Goal: Information Seeking & Learning: Learn about a topic

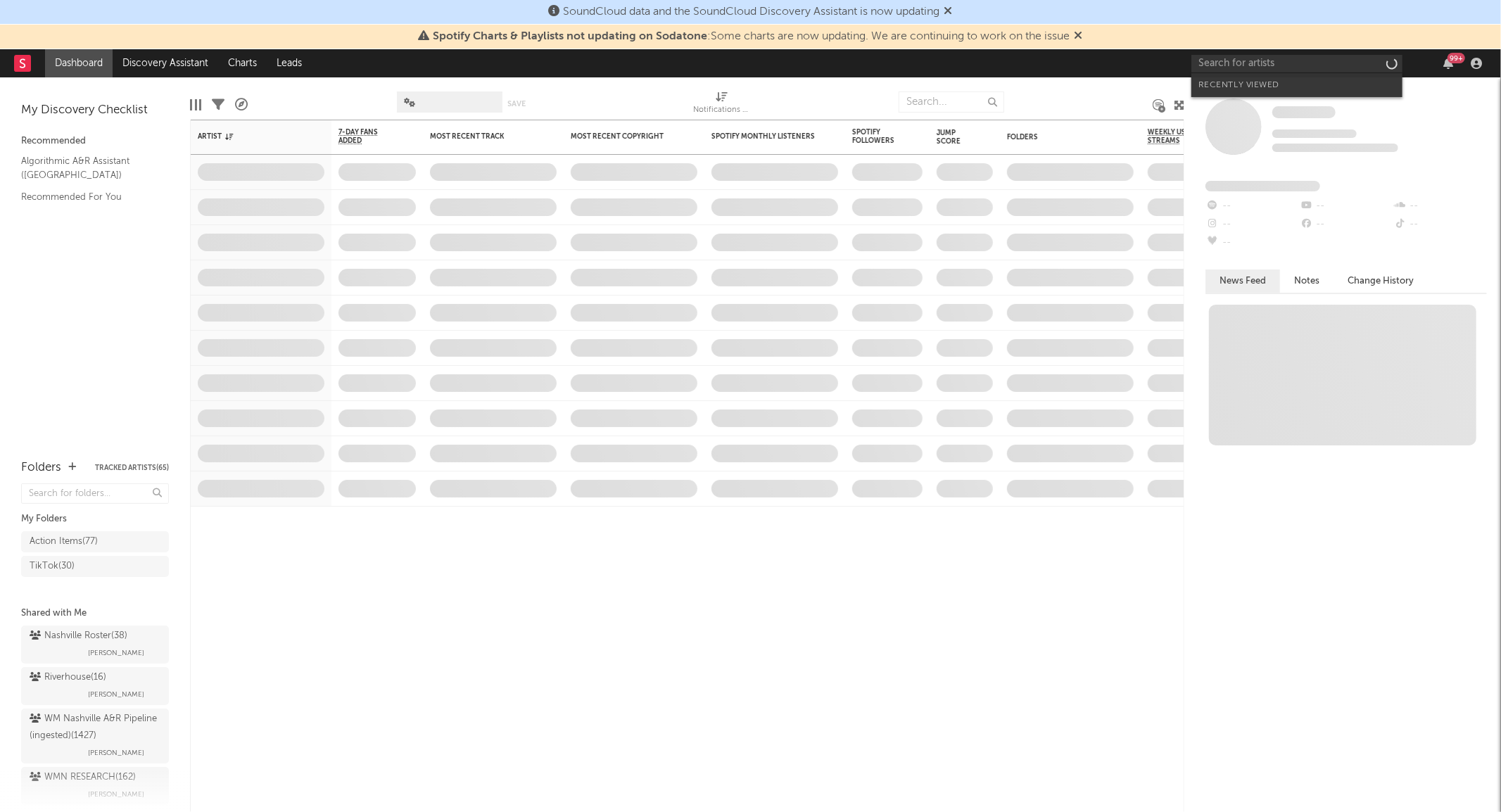
click at [1227, 69] on input "text" at bounding box center [1296, 63] width 211 height 18
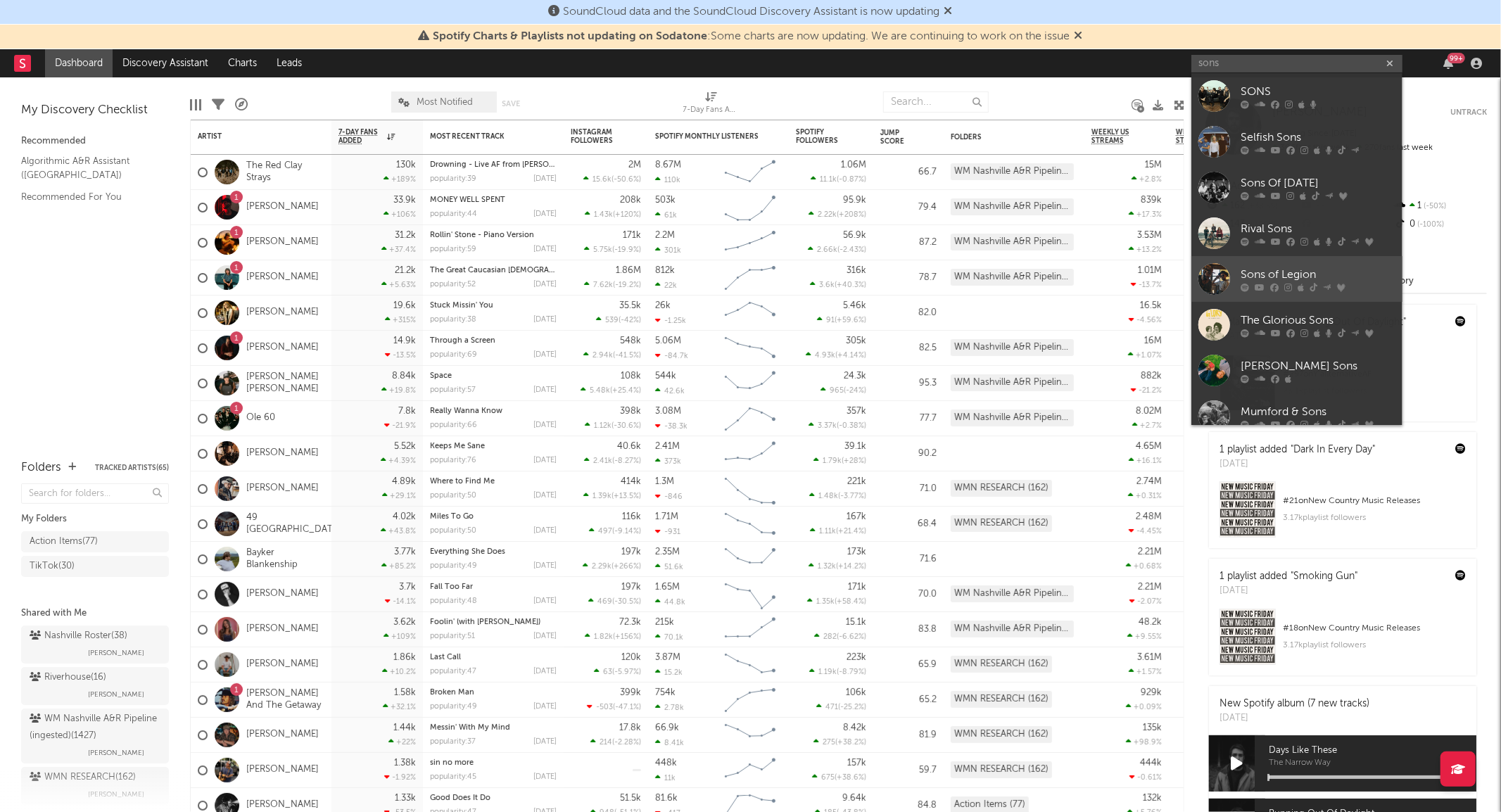
type input "sons"
click at [1220, 272] on div at bounding box center [1213, 279] width 31 height 31
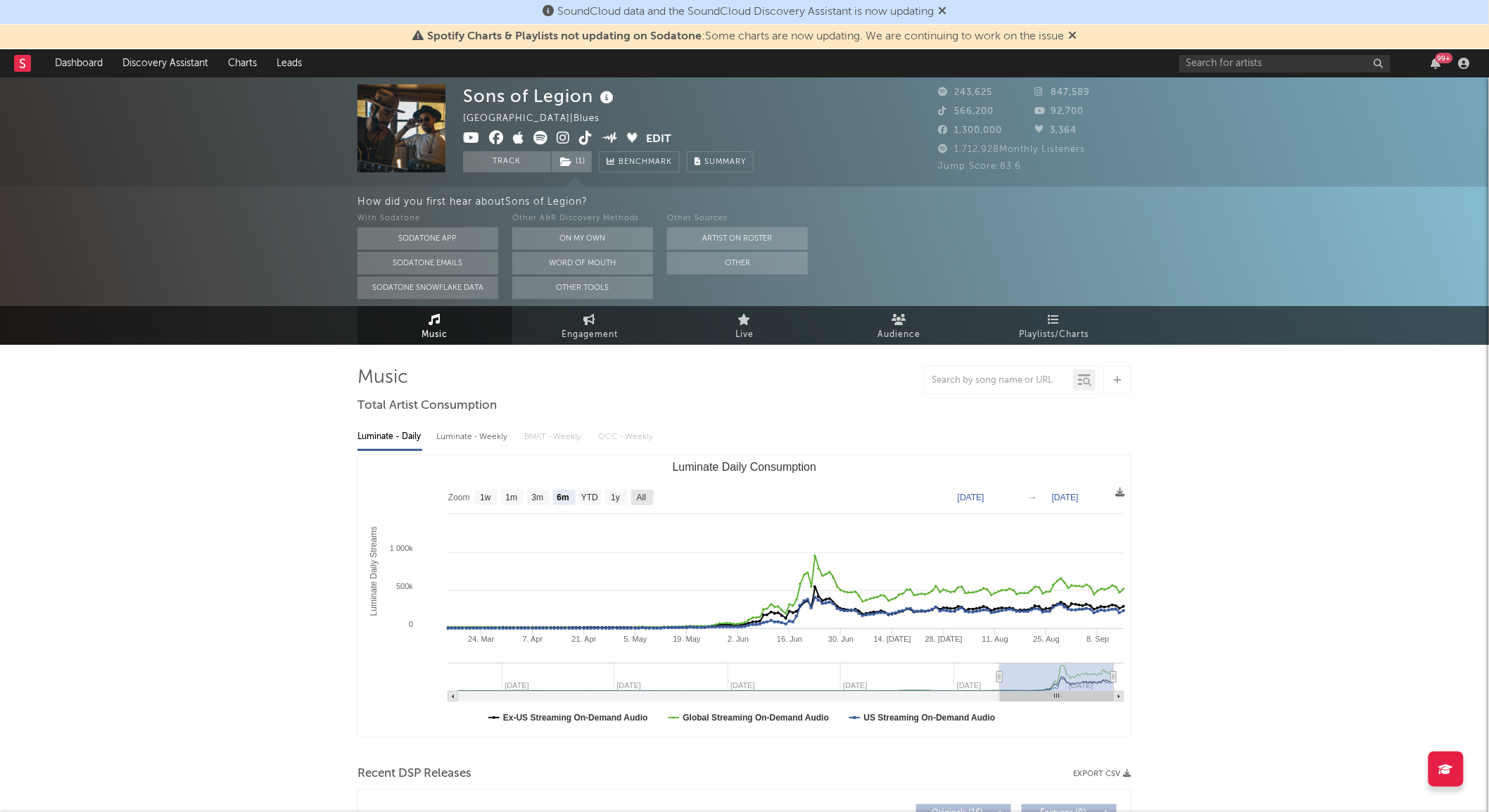
click at [648, 490] on rect "Luminate Daily Consumption" at bounding box center [642, 497] width 23 height 15
select select "All"
type input "[DATE]"
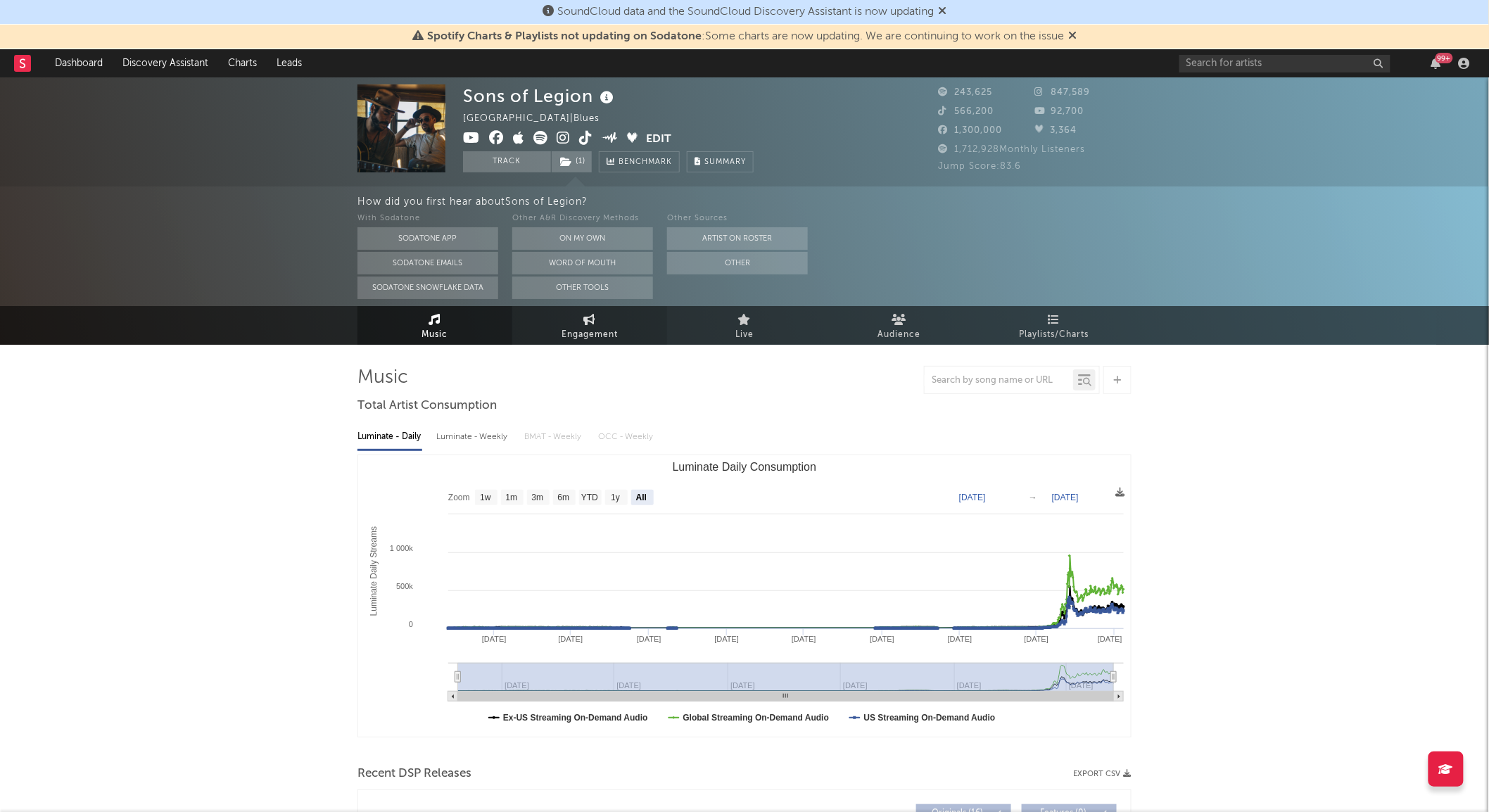
click at [603, 330] on span "Engagement" at bounding box center [589, 334] width 56 height 17
select select "1w"
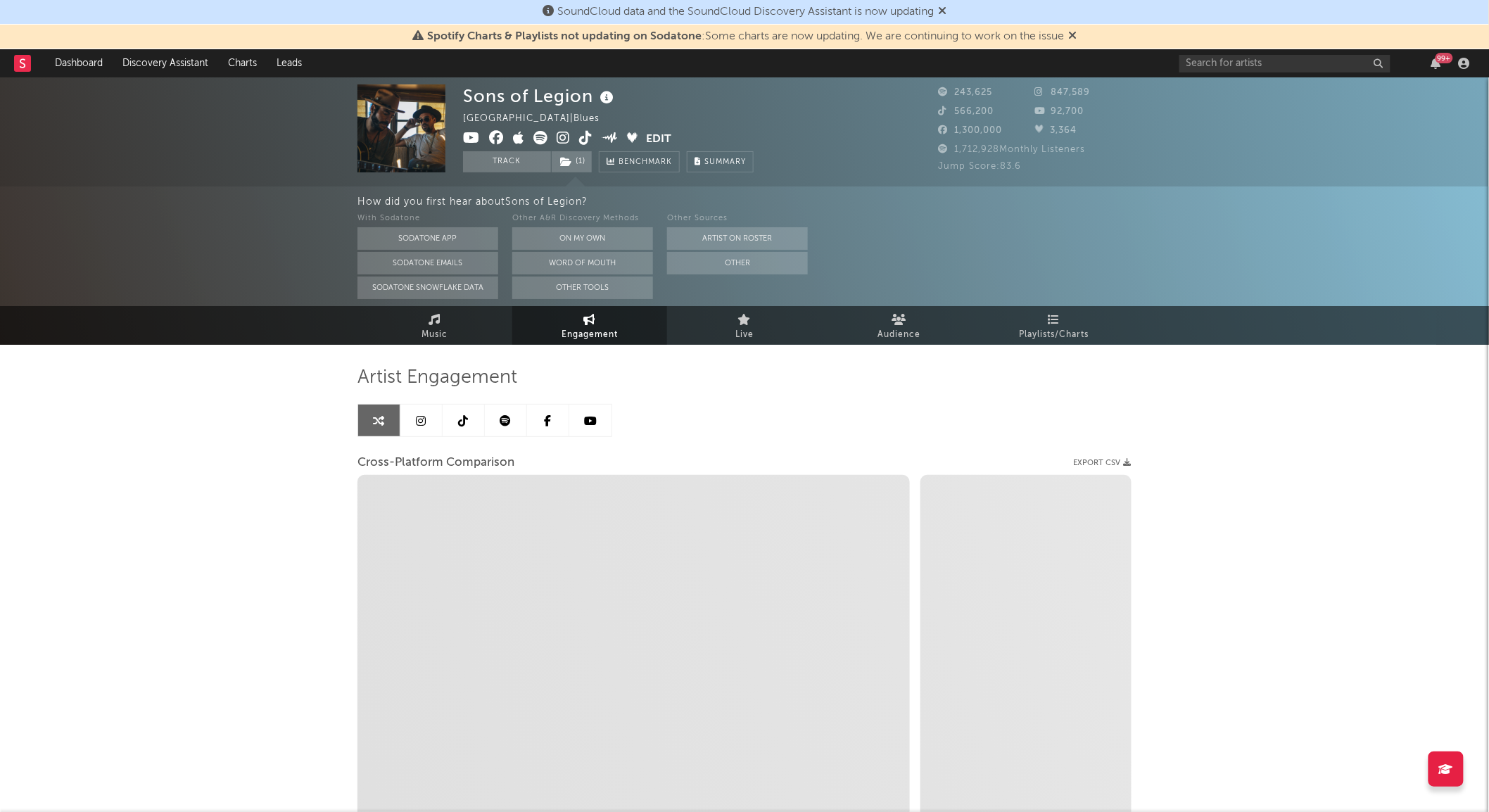
select select "1m"
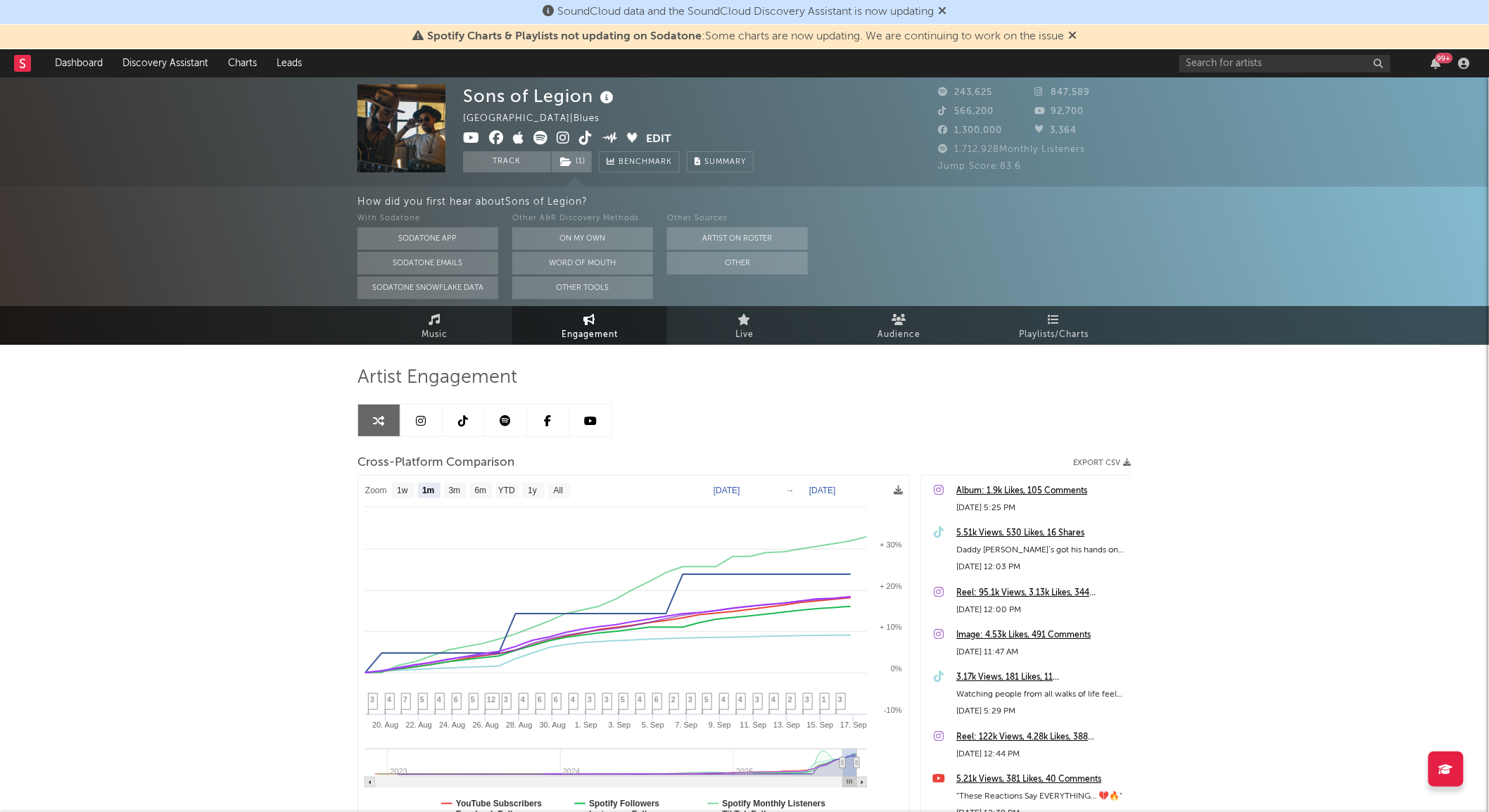
click at [547, 405] on link at bounding box center [548, 419] width 42 height 31
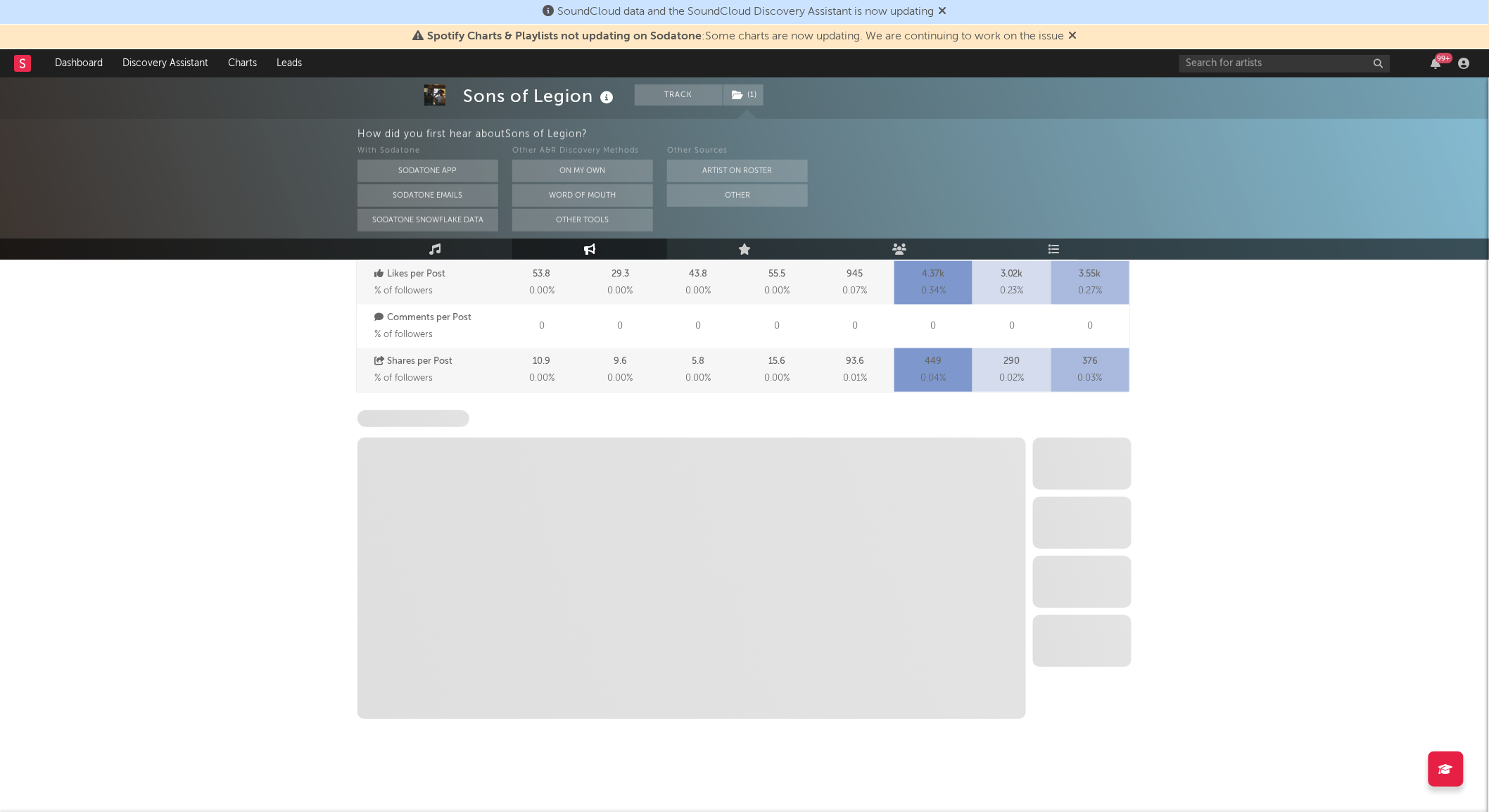
scroll to position [457, 0]
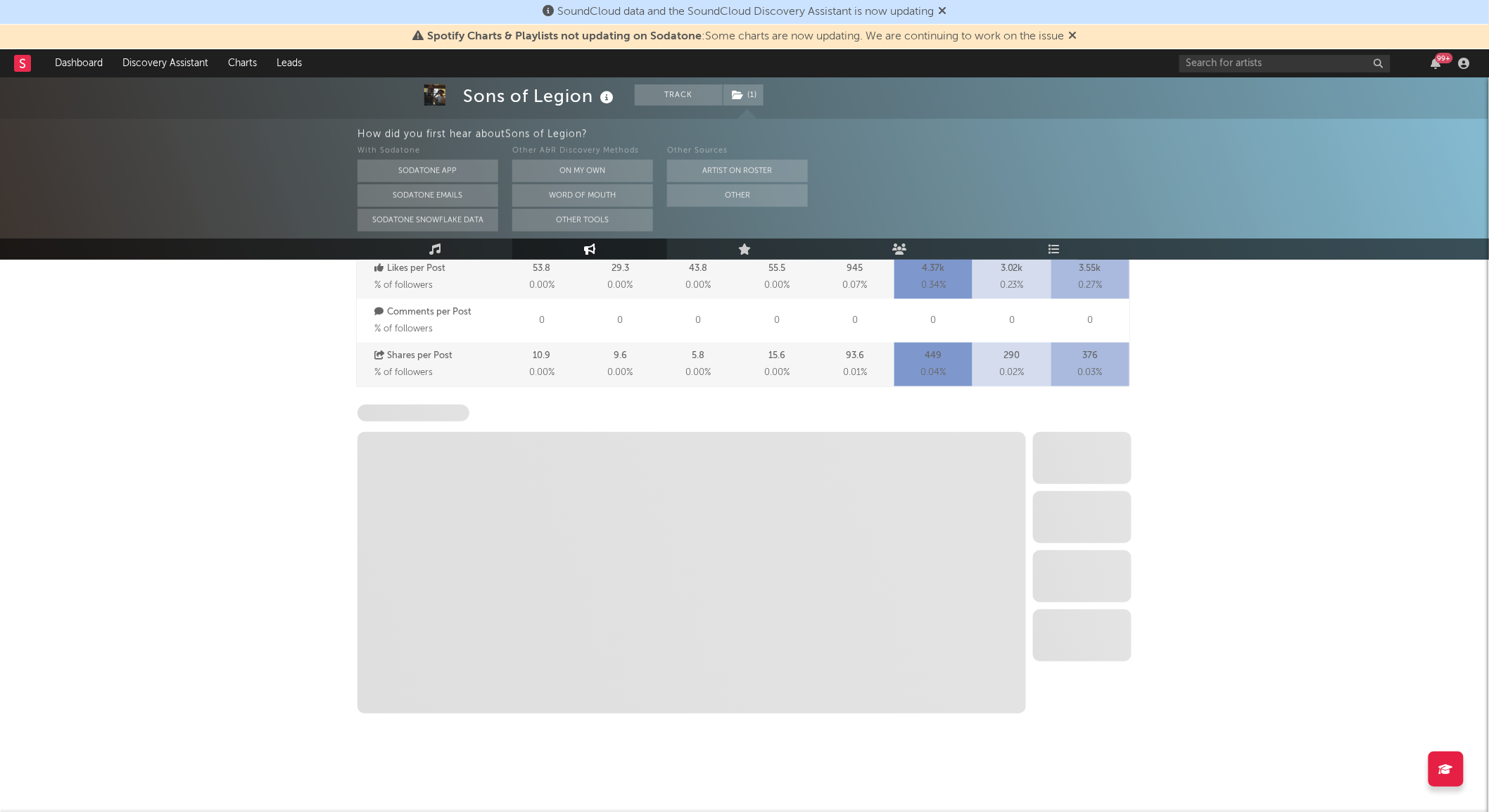
select select "6m"
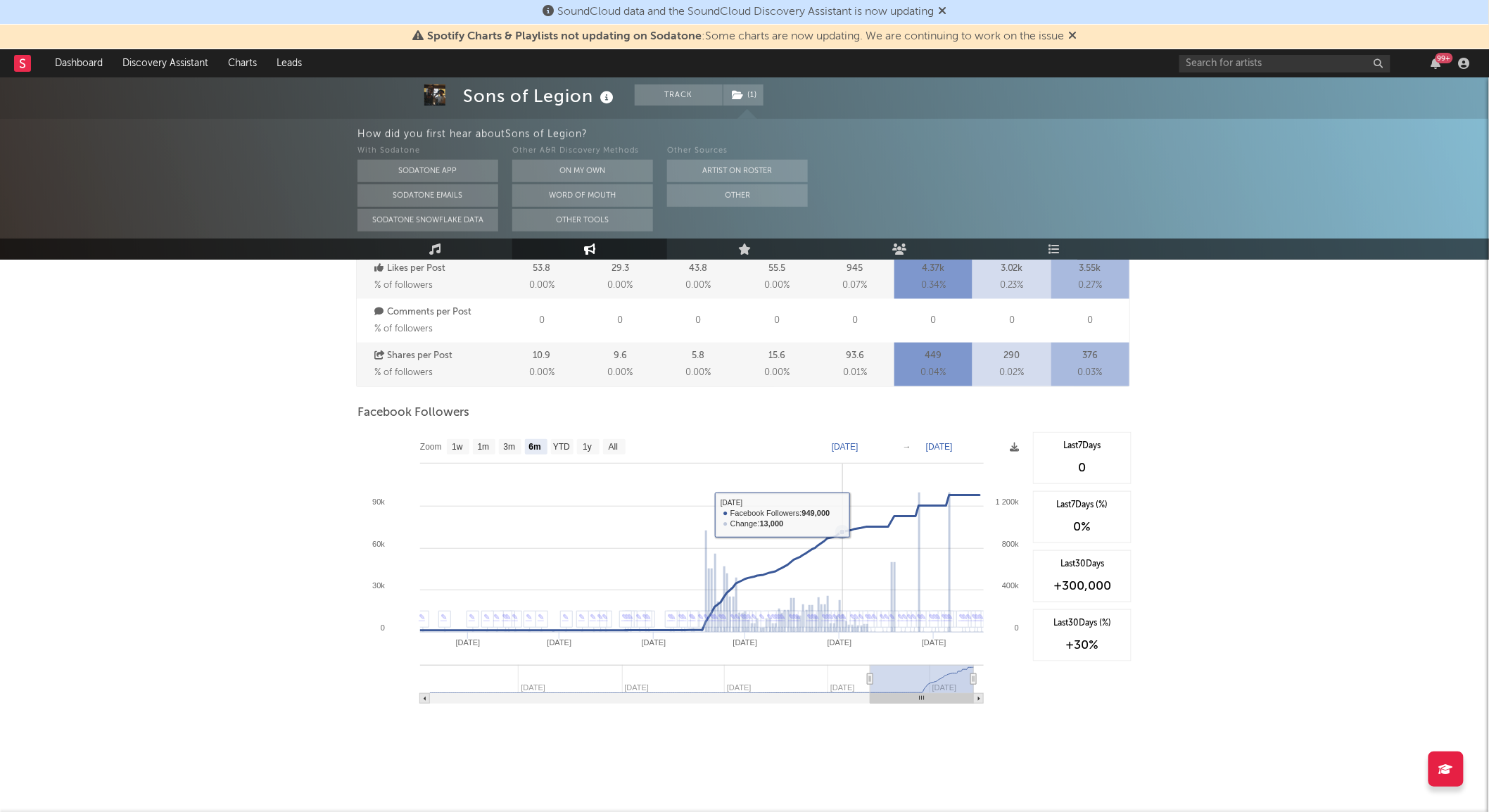
scroll to position [0, 0]
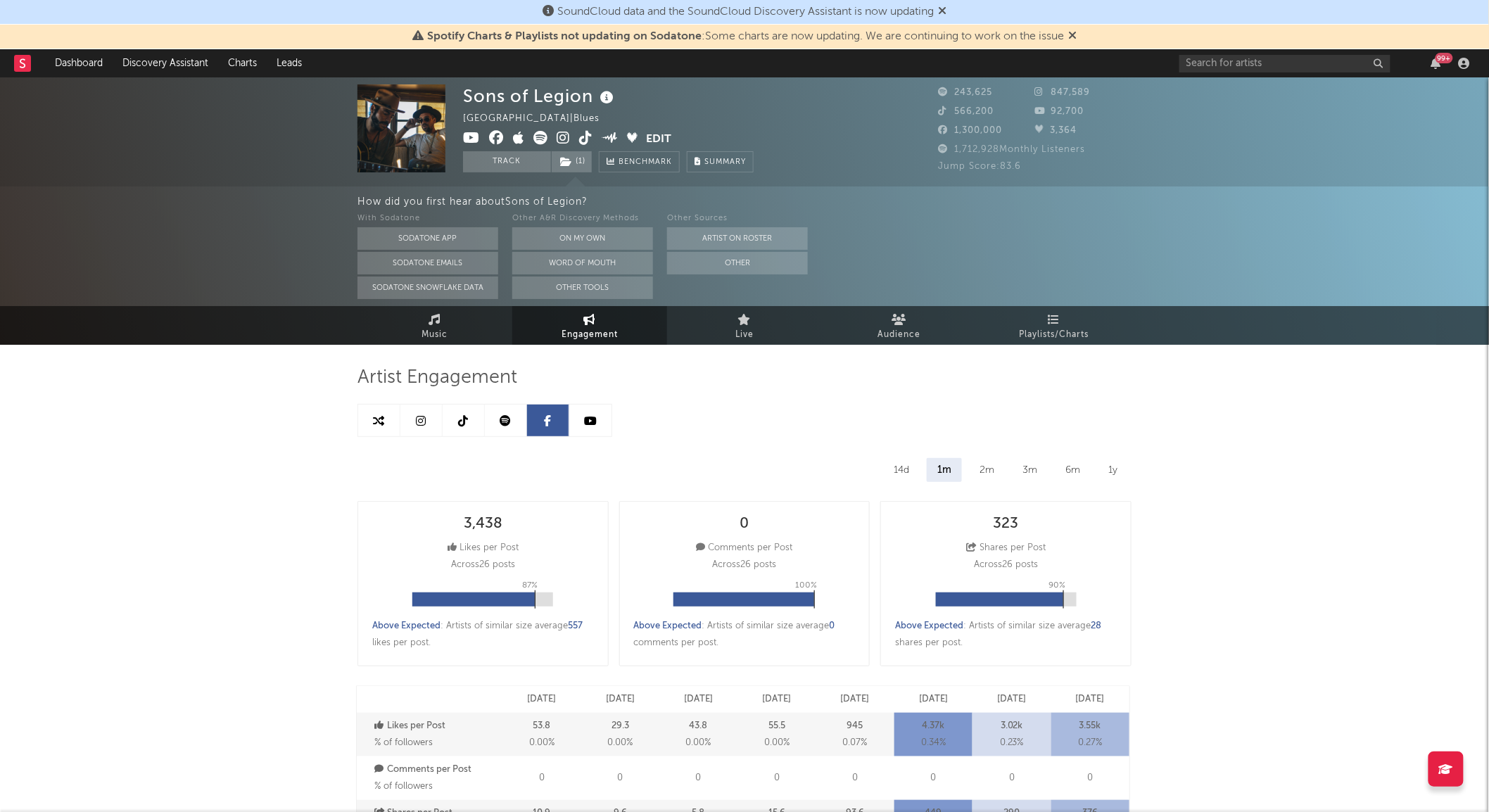
click at [412, 417] on link at bounding box center [422, 419] width 42 height 31
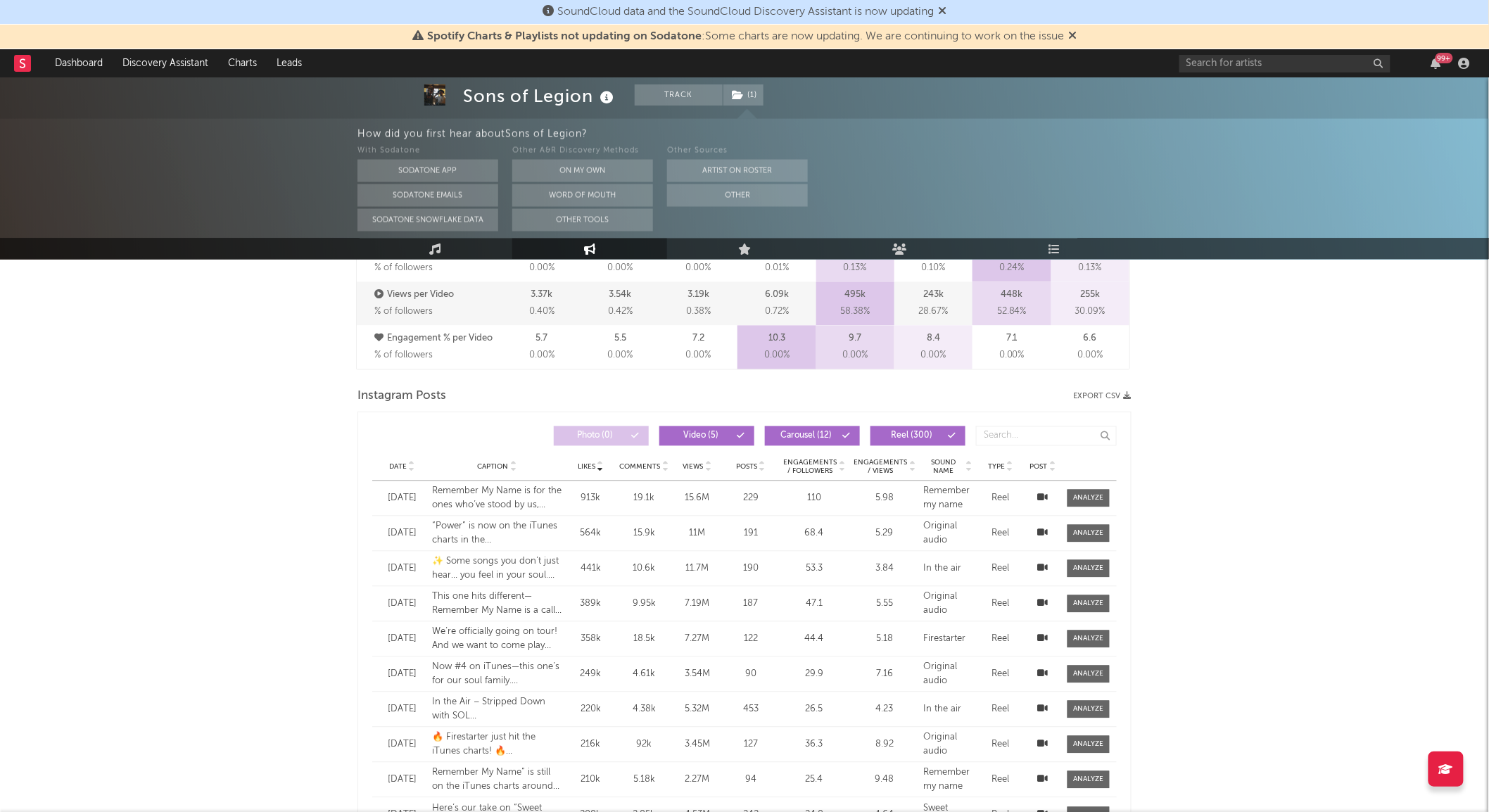
select select "6m"
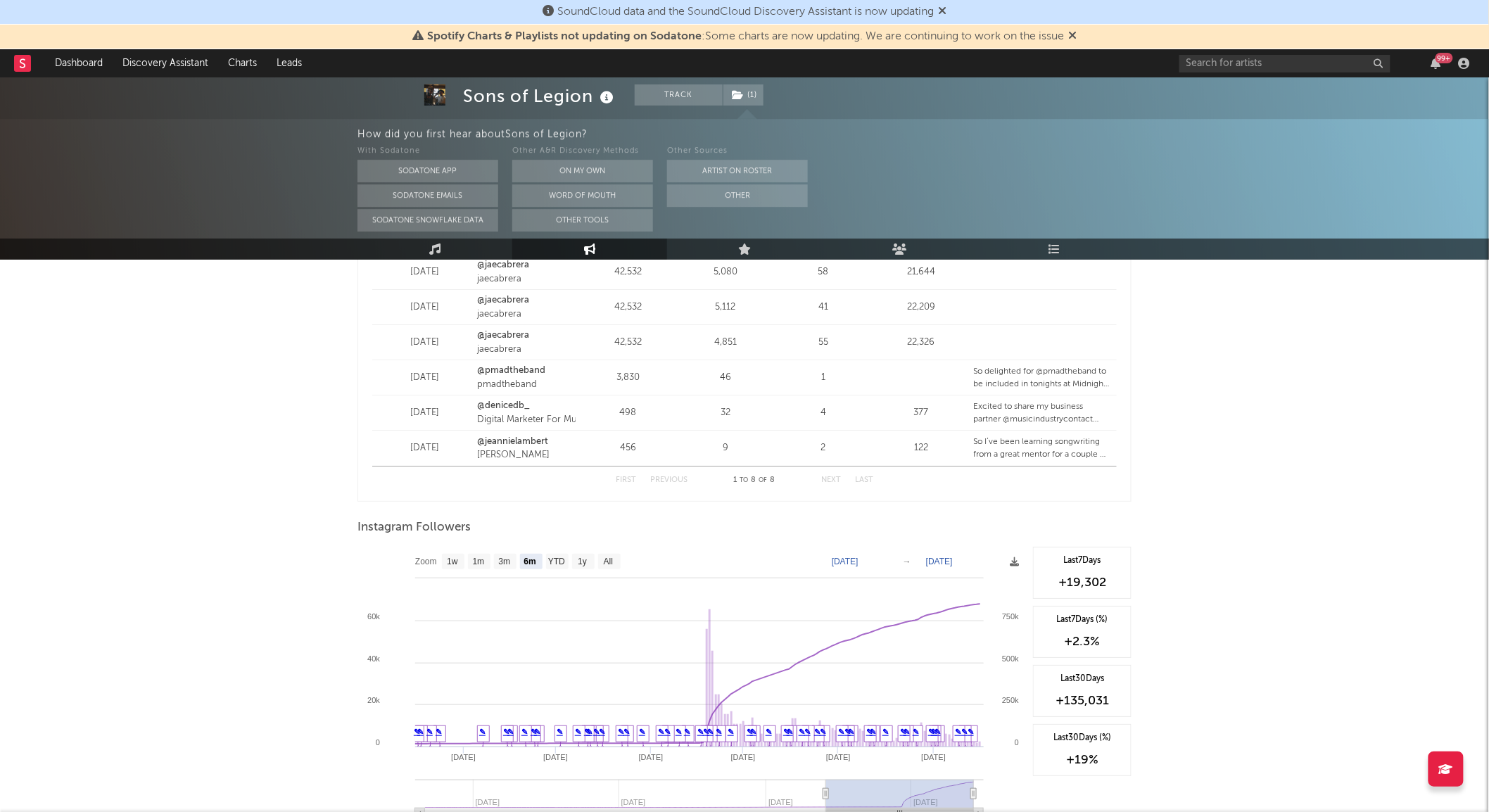
scroll to position [1965, 0]
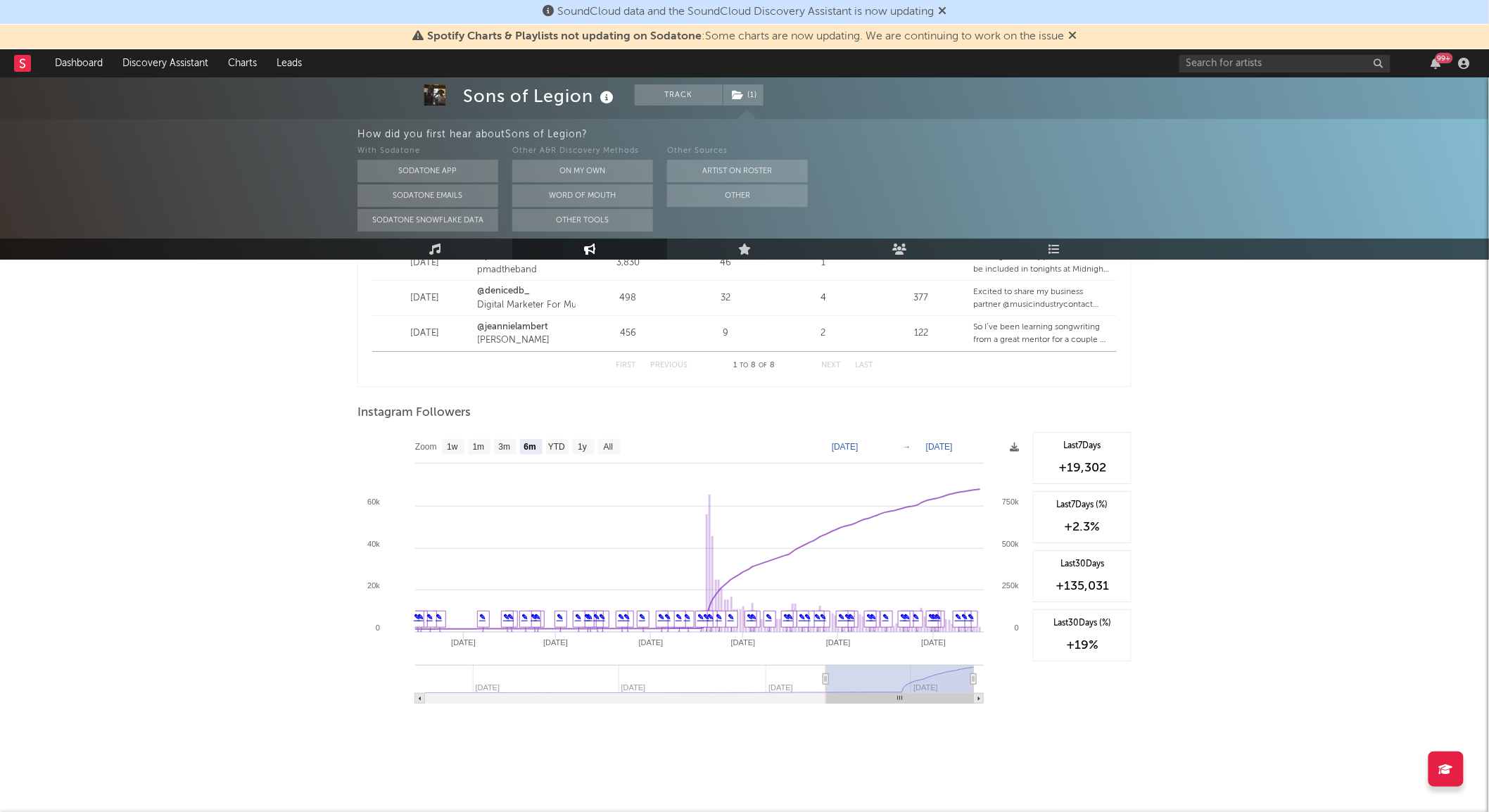
type input "[DATE]"
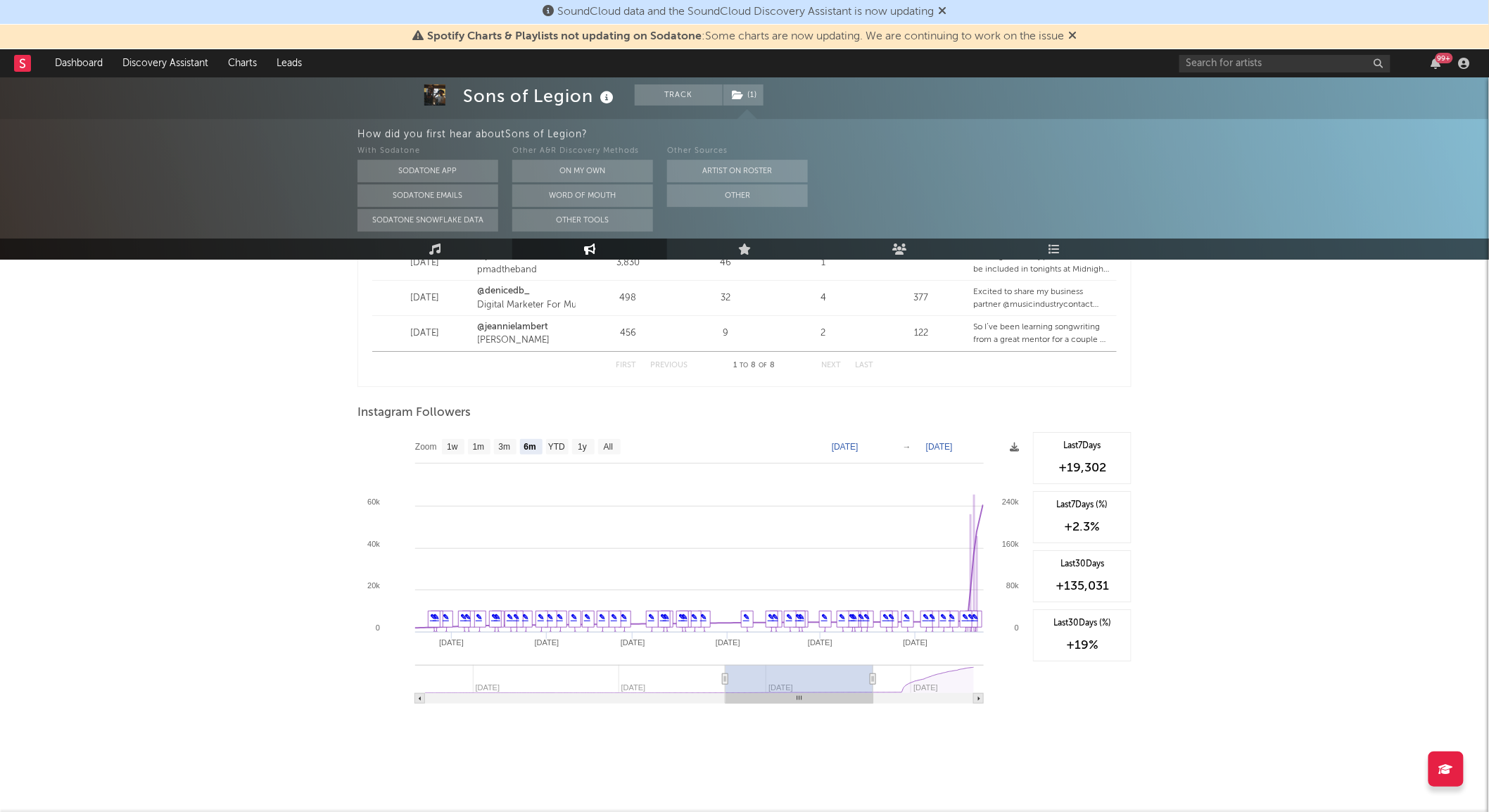
type input "[DATE]"
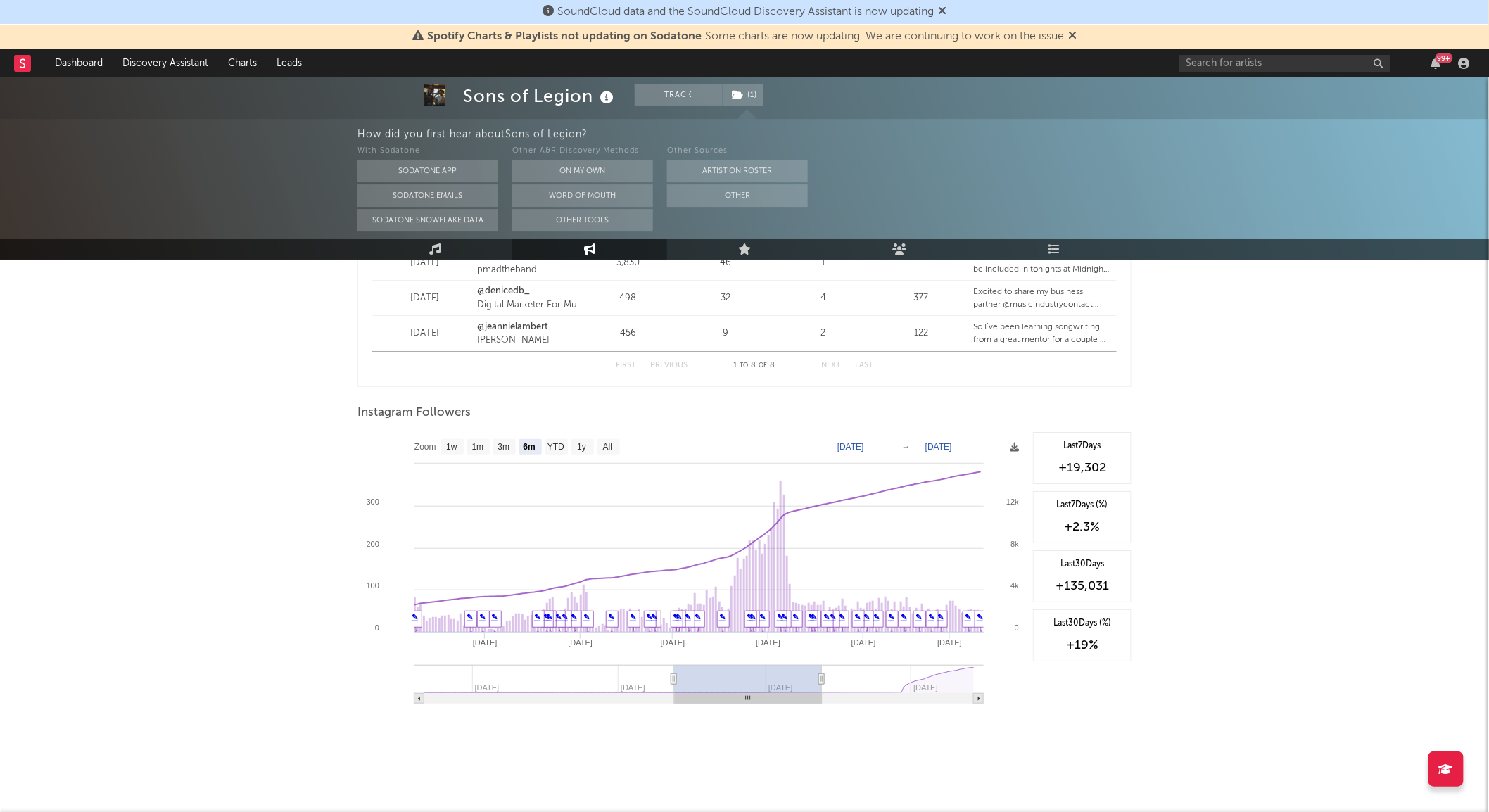
type input "[DATE]"
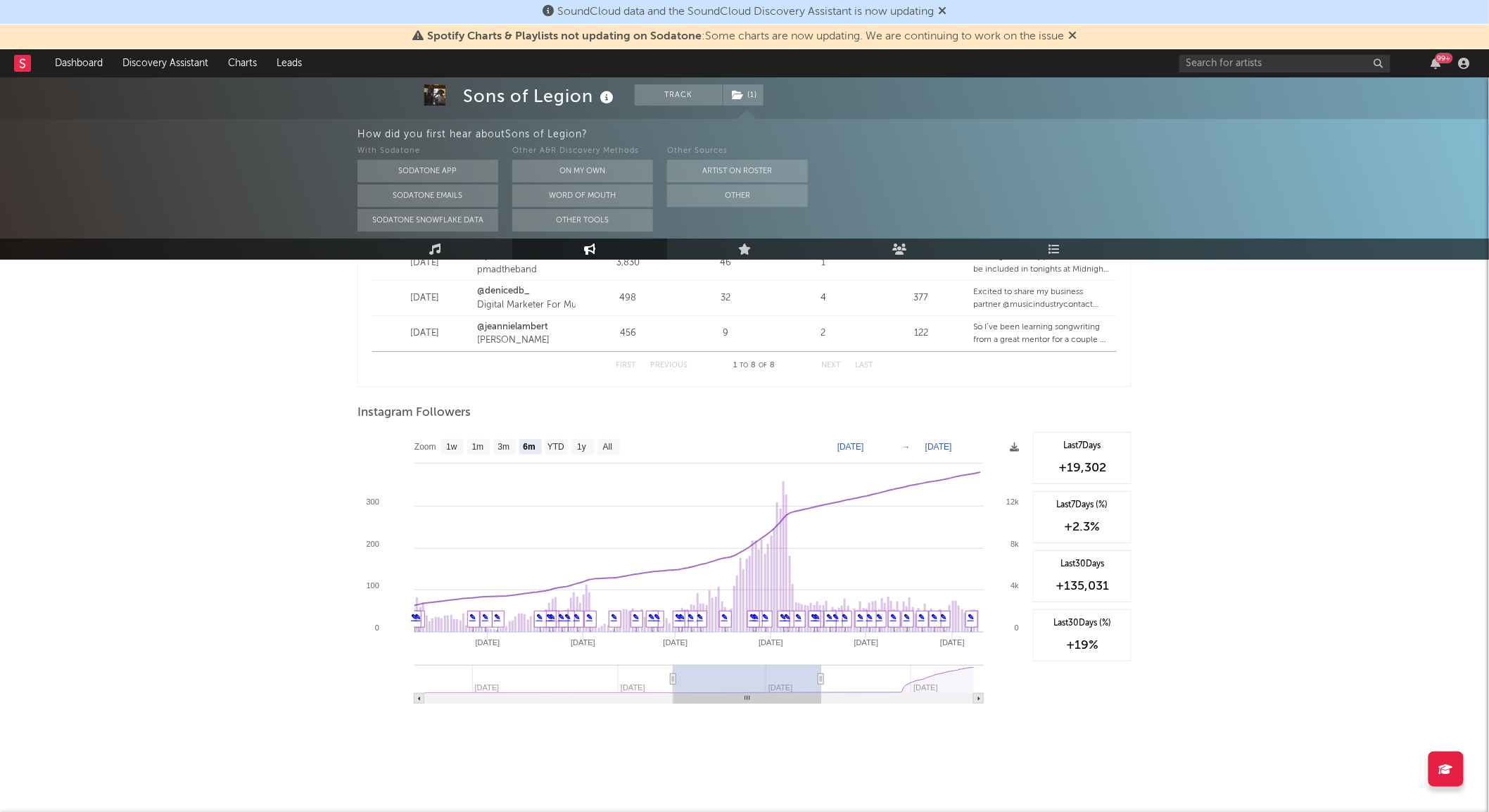
type input "[DATE]"
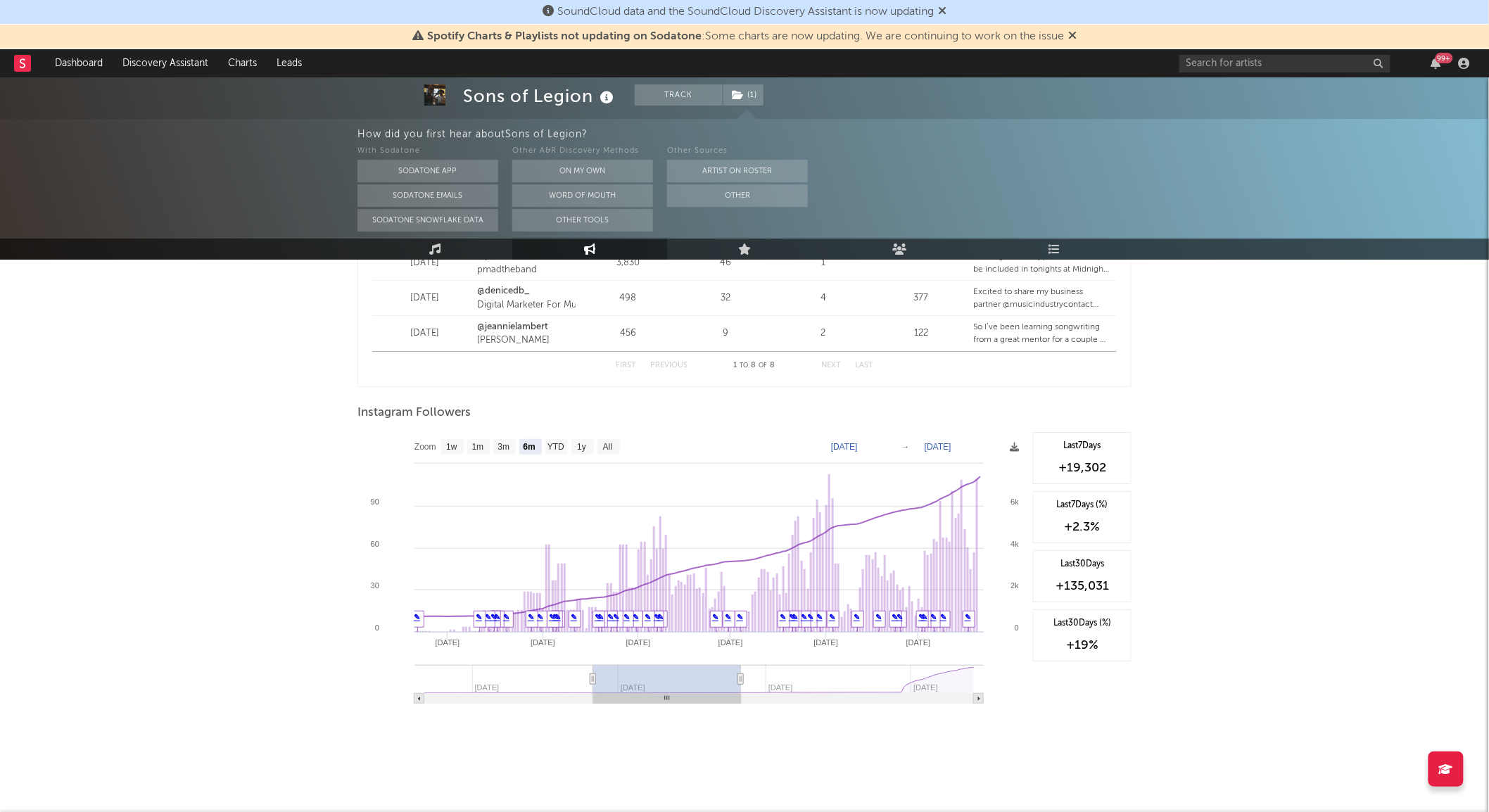
type input "[DATE]"
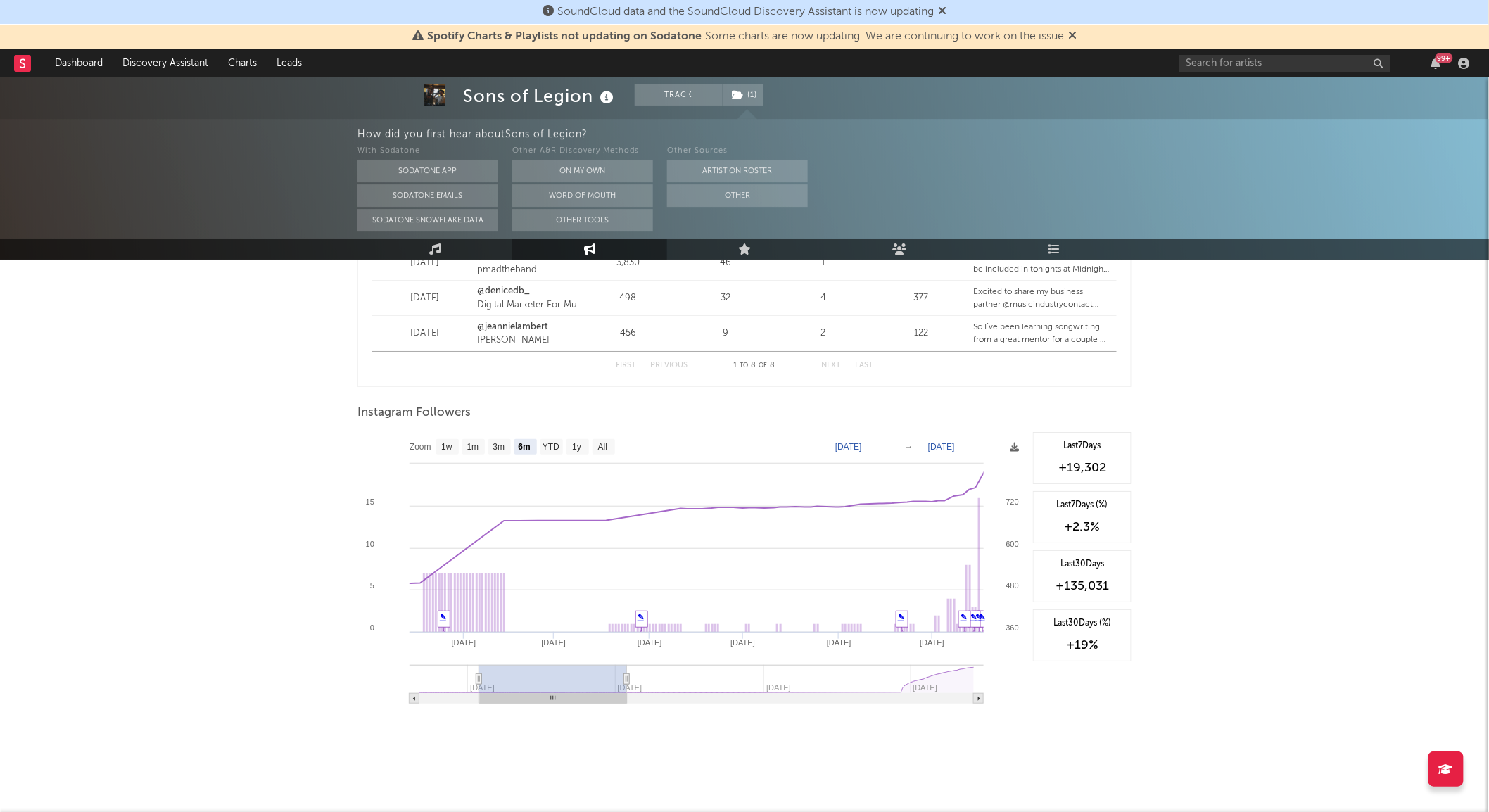
drag, startPoint x: 831, startPoint y: 676, endPoint x: 489, endPoint y: 691, distance: 342.3
click at [489, 691] on rect at bounding box center [553, 678] width 147 height 28
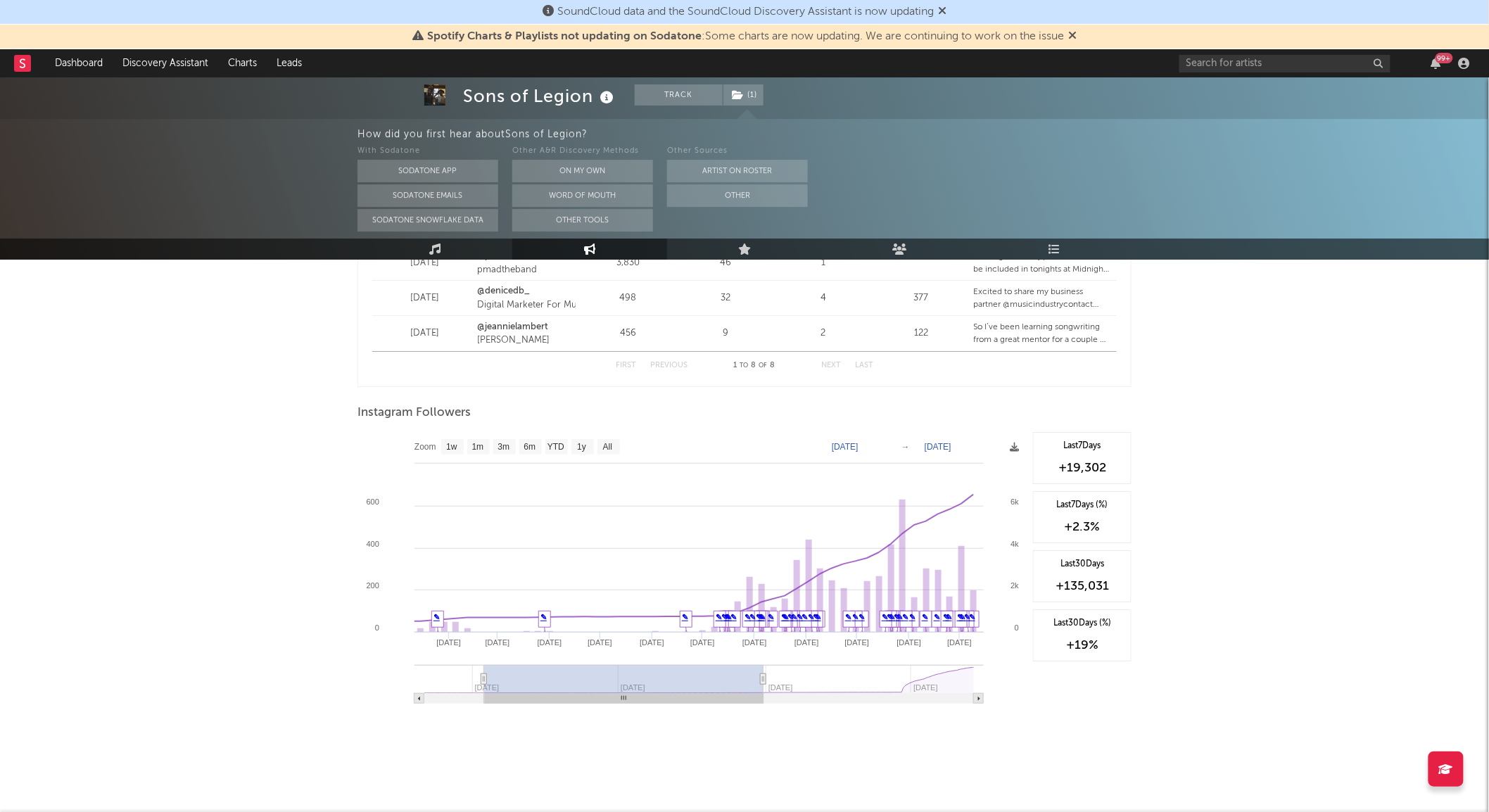
type input "[DATE]"
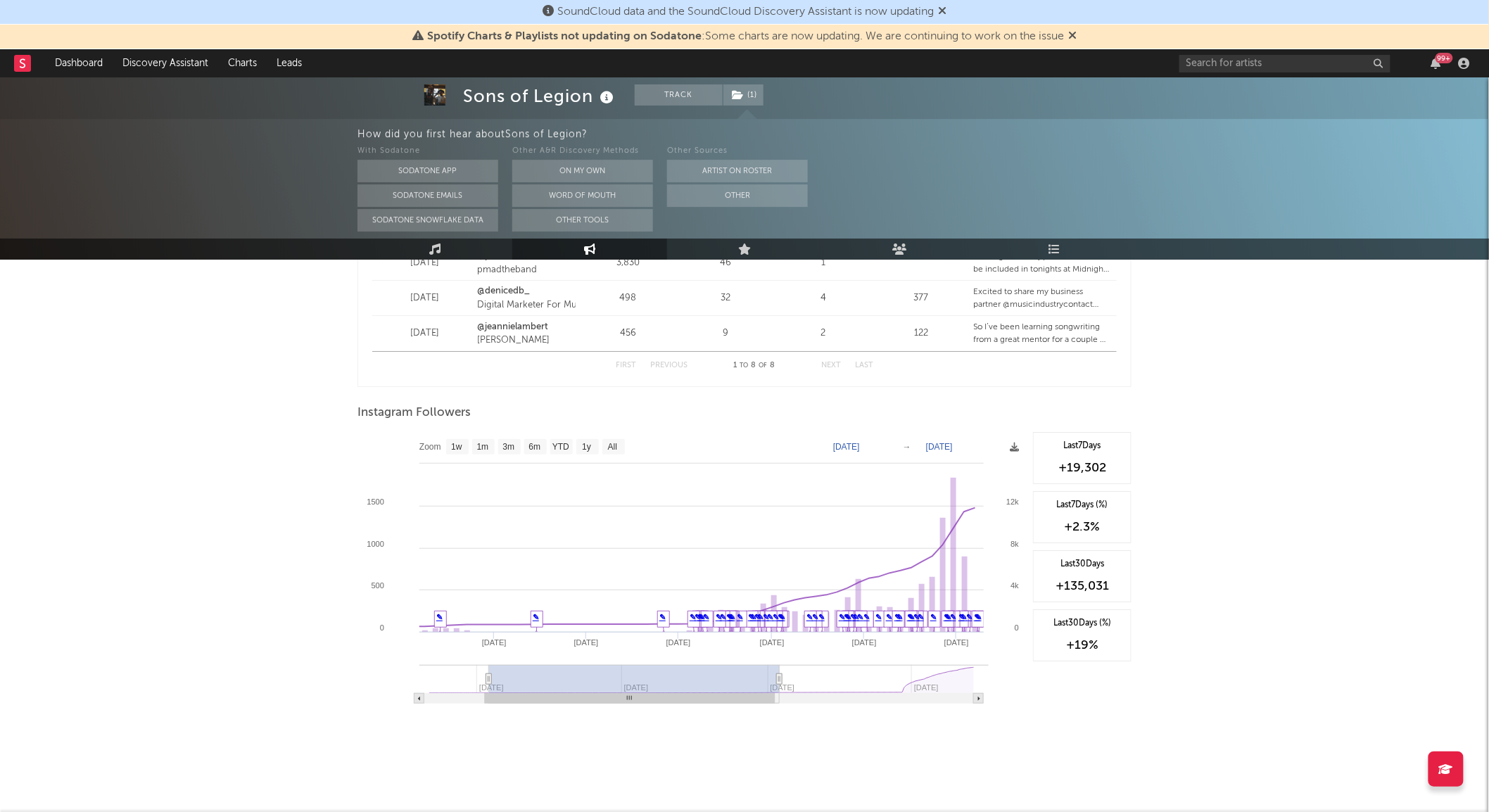
select select "1y"
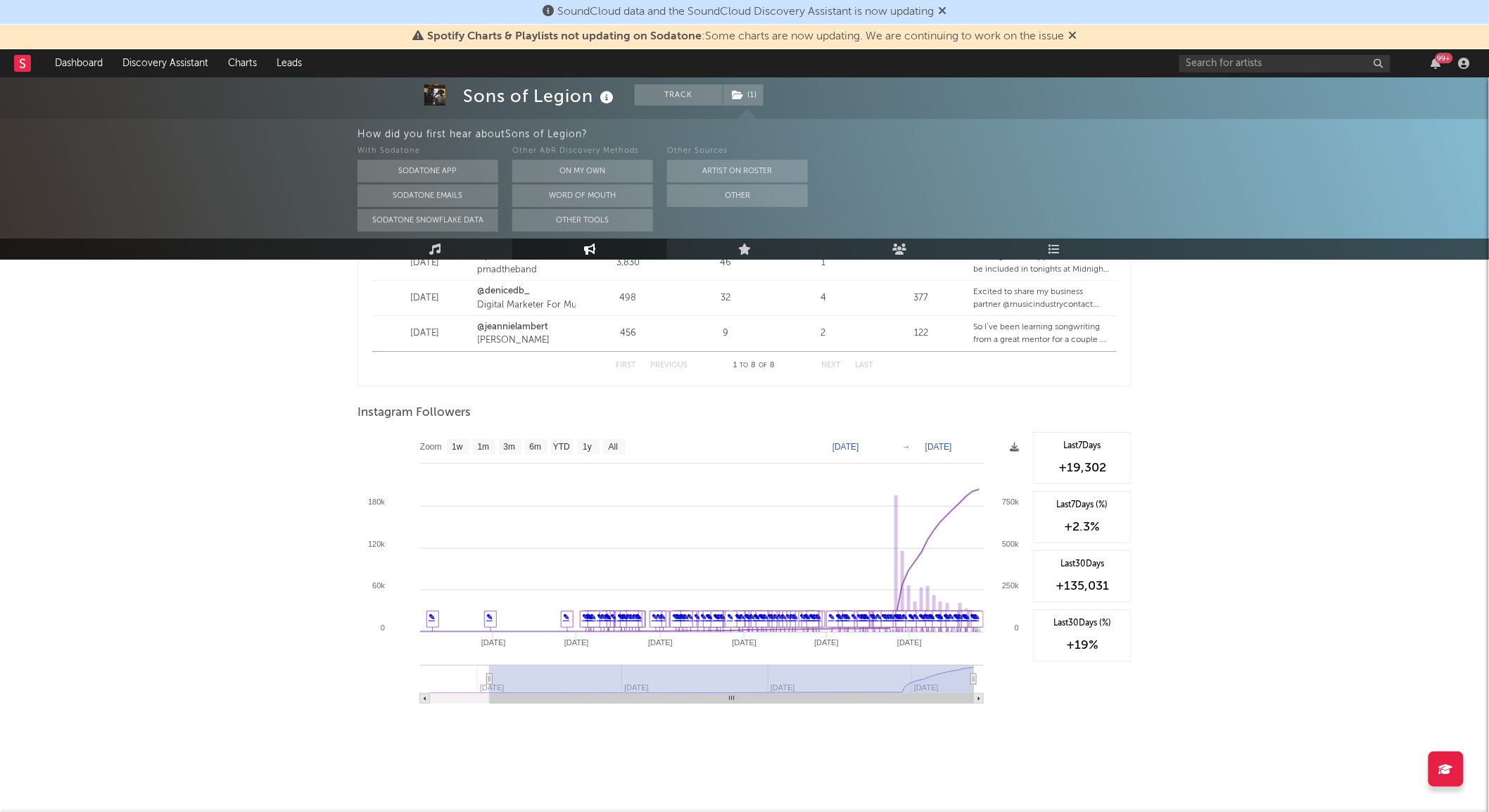
type input "[DATE]"
drag, startPoint x: 629, startPoint y: 676, endPoint x: 1028, endPoint y: 694, distance: 399.4
click at [1028, 694] on div "Zoom 1w 1m 3m 6m YTD 1y All [DATE] [DATE] Created with Highcharts 10.3.3 [DATE]…" at bounding box center [744, 573] width 774 height 282
type input "[DATE]"
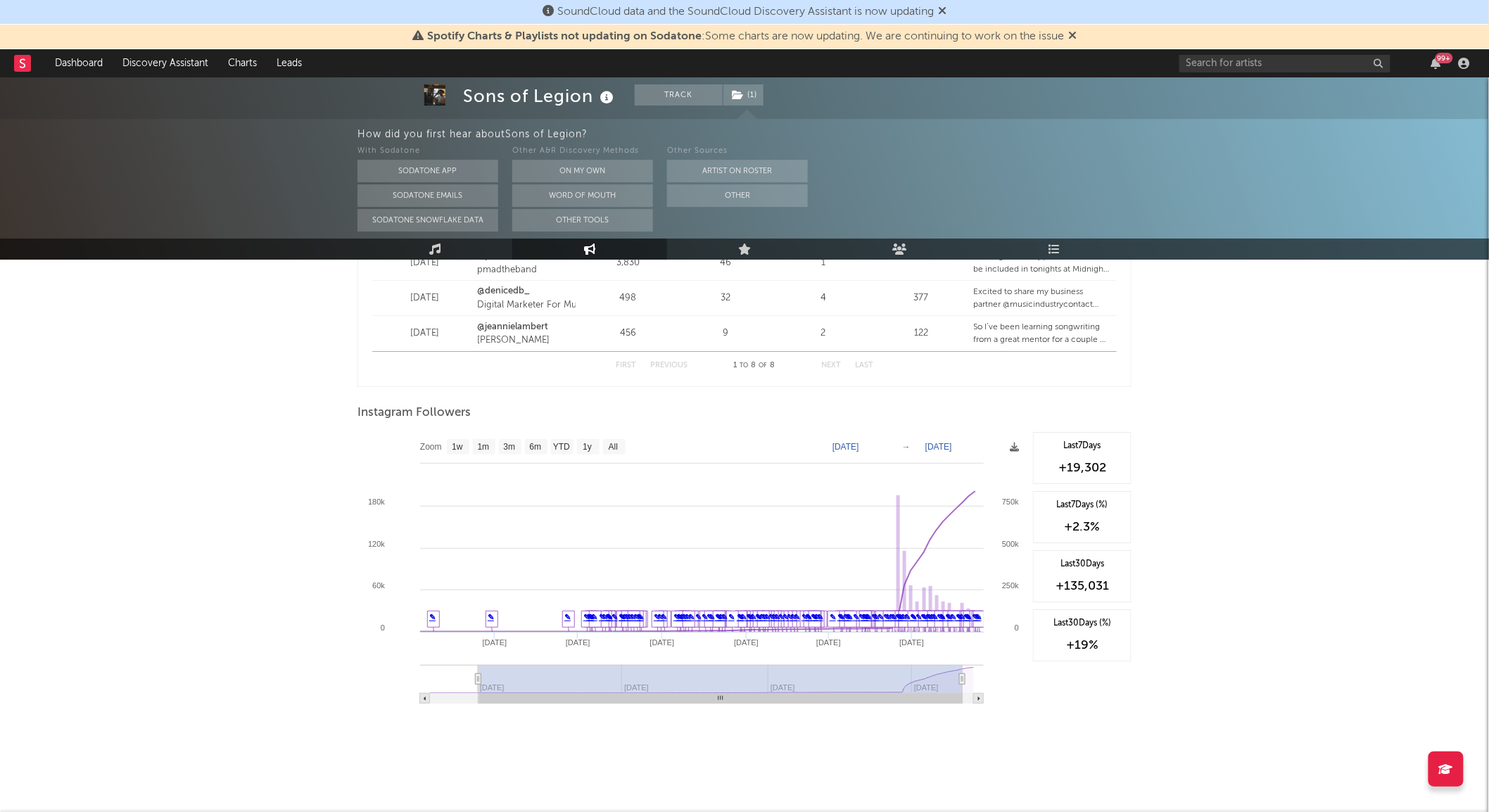
type input "[DATE]"
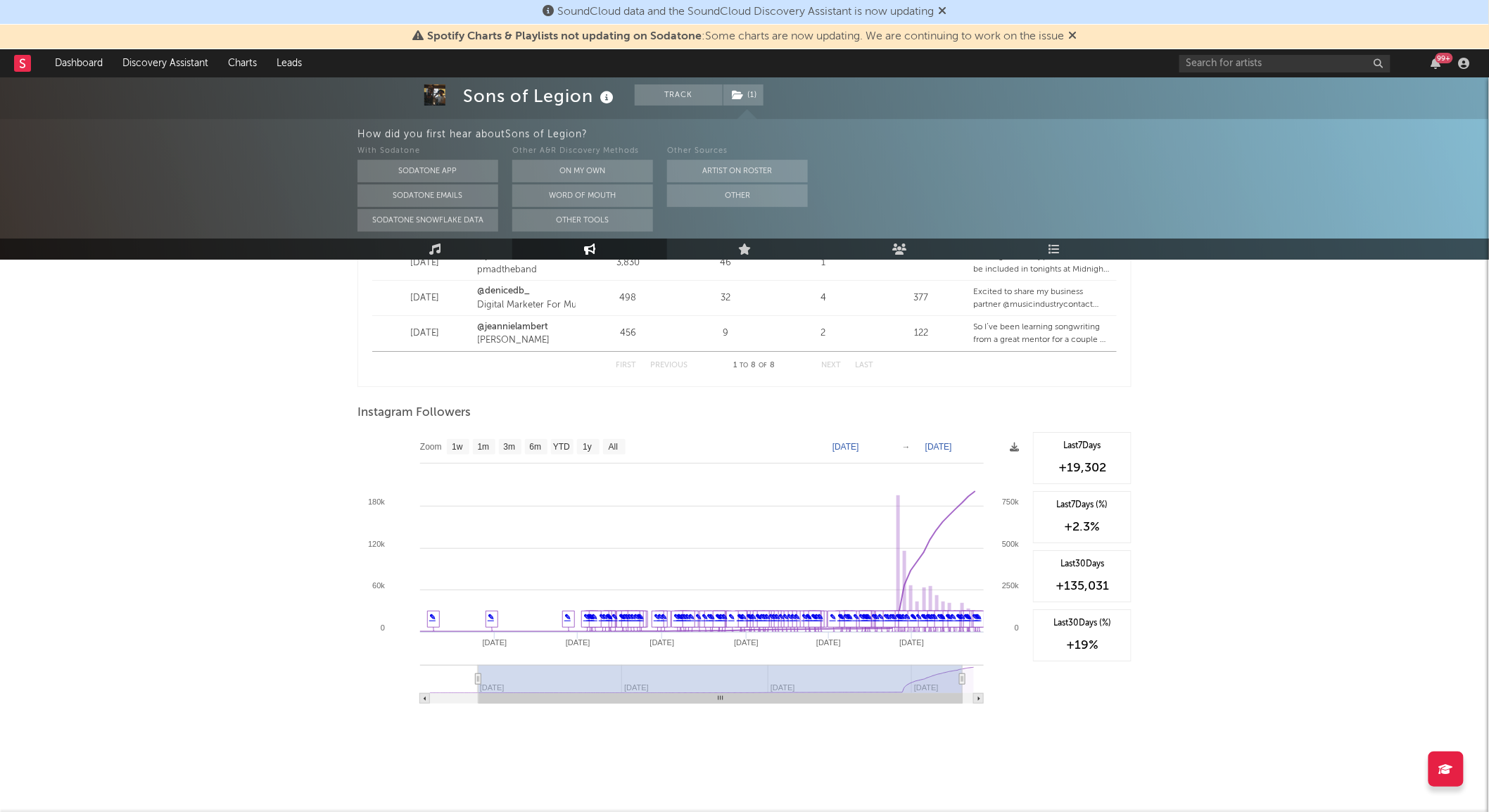
type input "[DATE]"
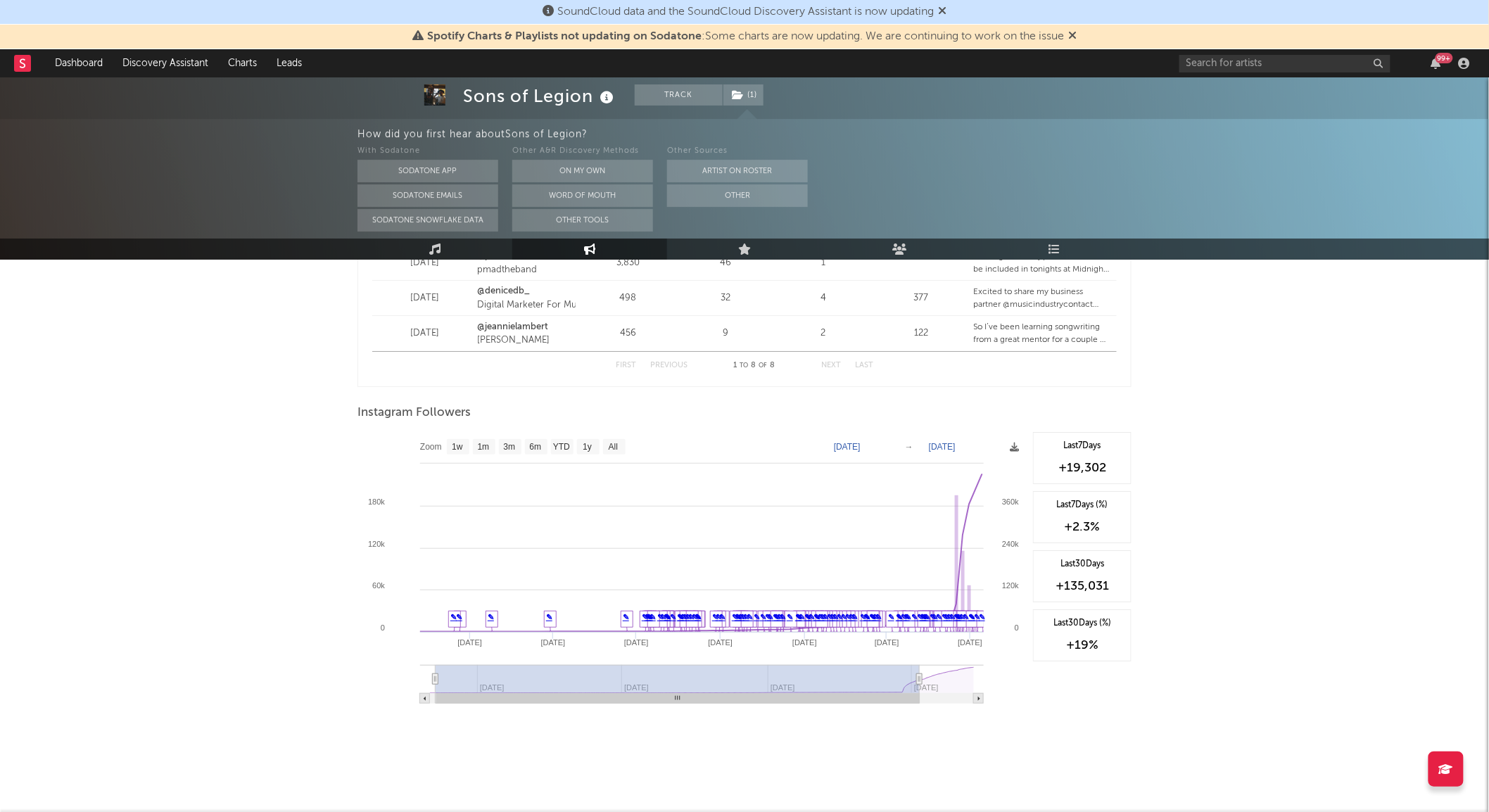
drag, startPoint x: 493, startPoint y: 682, endPoint x: 435, endPoint y: 679, distance: 58.1
click at [436, 679] on rect at bounding box center [677, 678] width 484 height 28
type input "[DATE]"
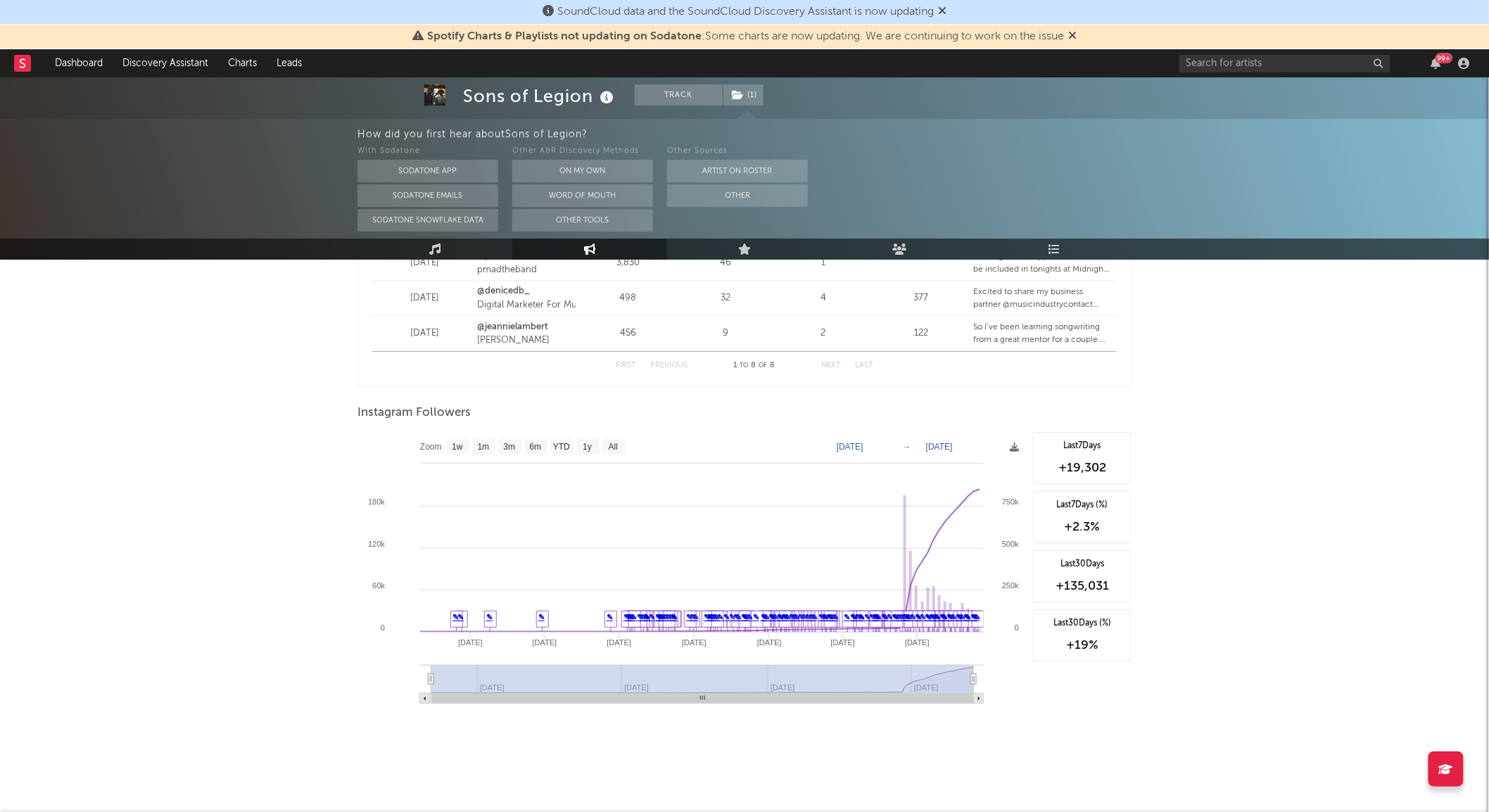
drag, startPoint x: 917, startPoint y: 677, endPoint x: 1010, endPoint y: 680, distance: 93.0
click at [1010, 680] on icon "Created with Highcharts 10.3.3 [DATE] '[DATE] [DATE] '[DATE] Oct '[DATE] Jan '[…" at bounding box center [692, 573] width 669 height 282
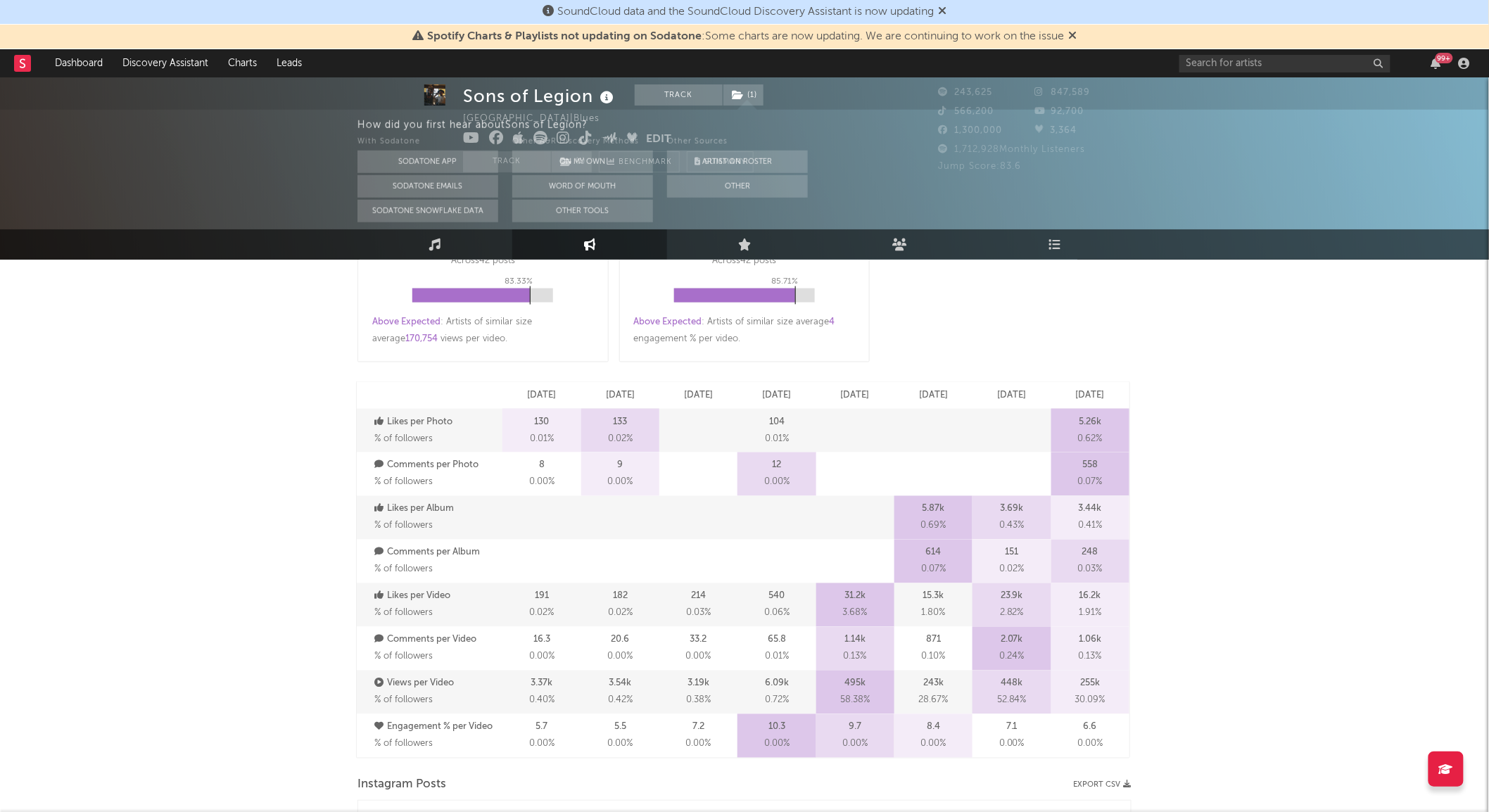
scroll to position [0, 0]
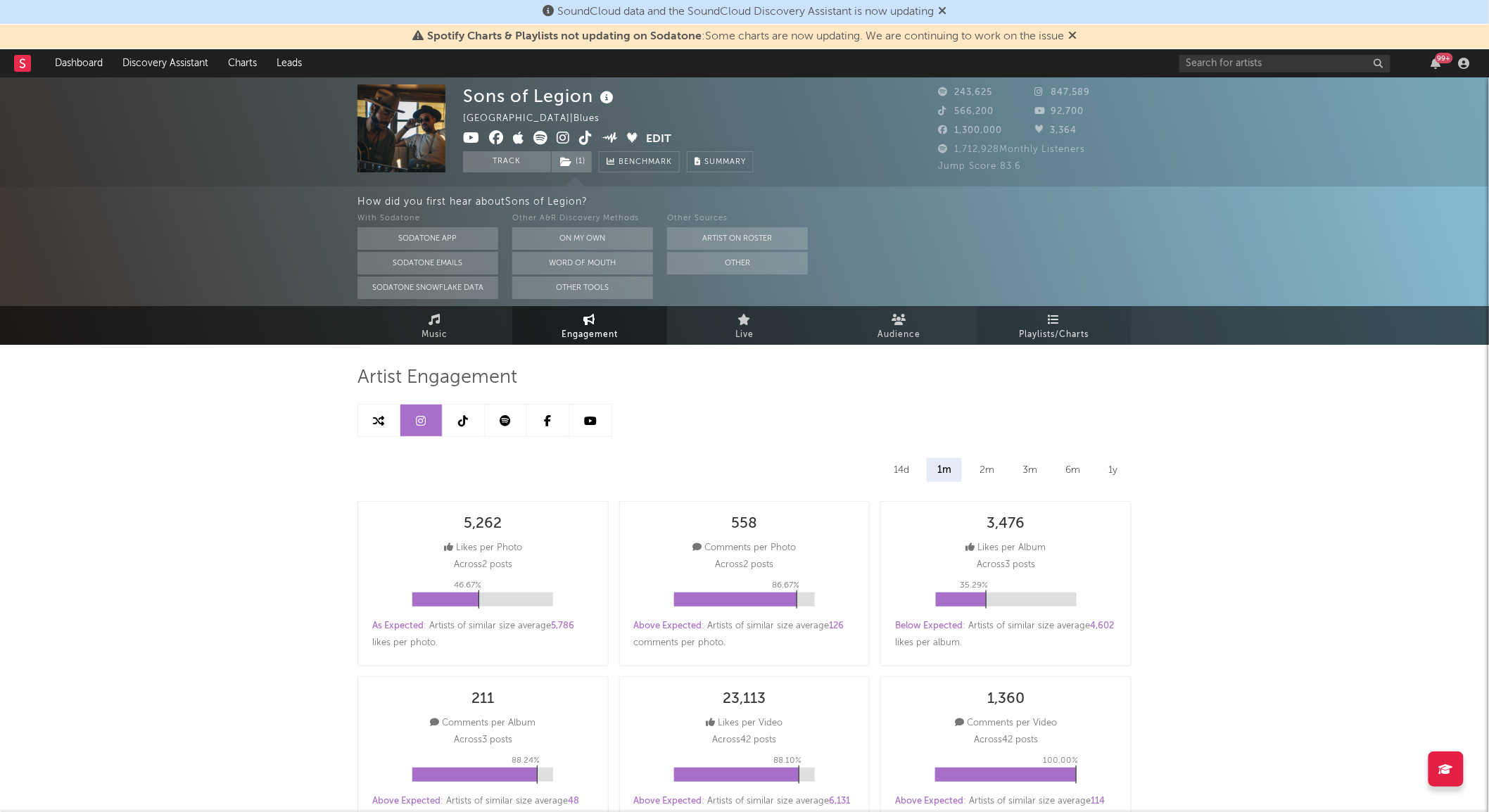
click at [1065, 344] on link "Playlists/Charts" at bounding box center [1054, 325] width 155 height 39
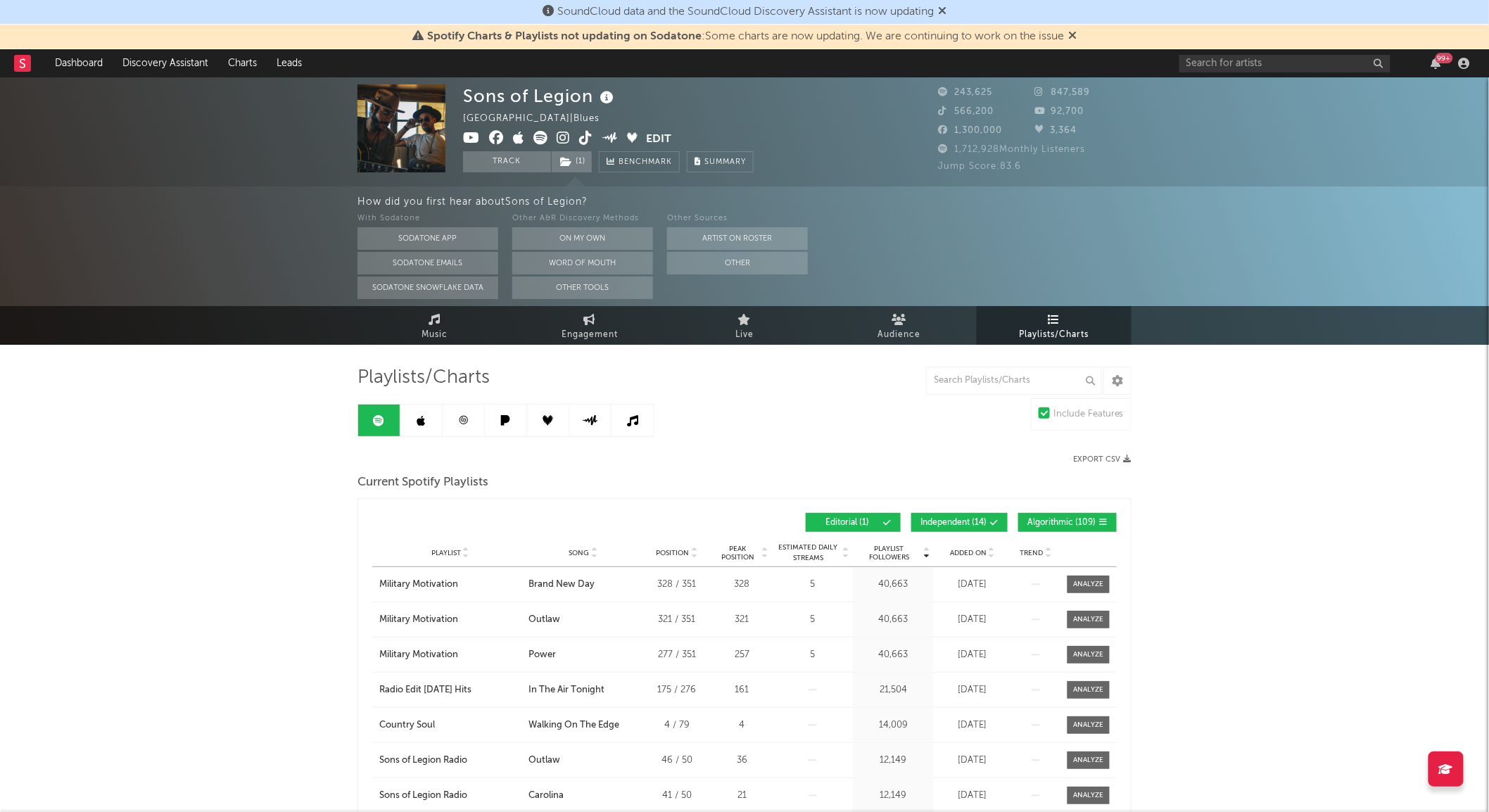
scroll to position [1, 0]
click at [414, 420] on link at bounding box center [422, 419] width 42 height 31
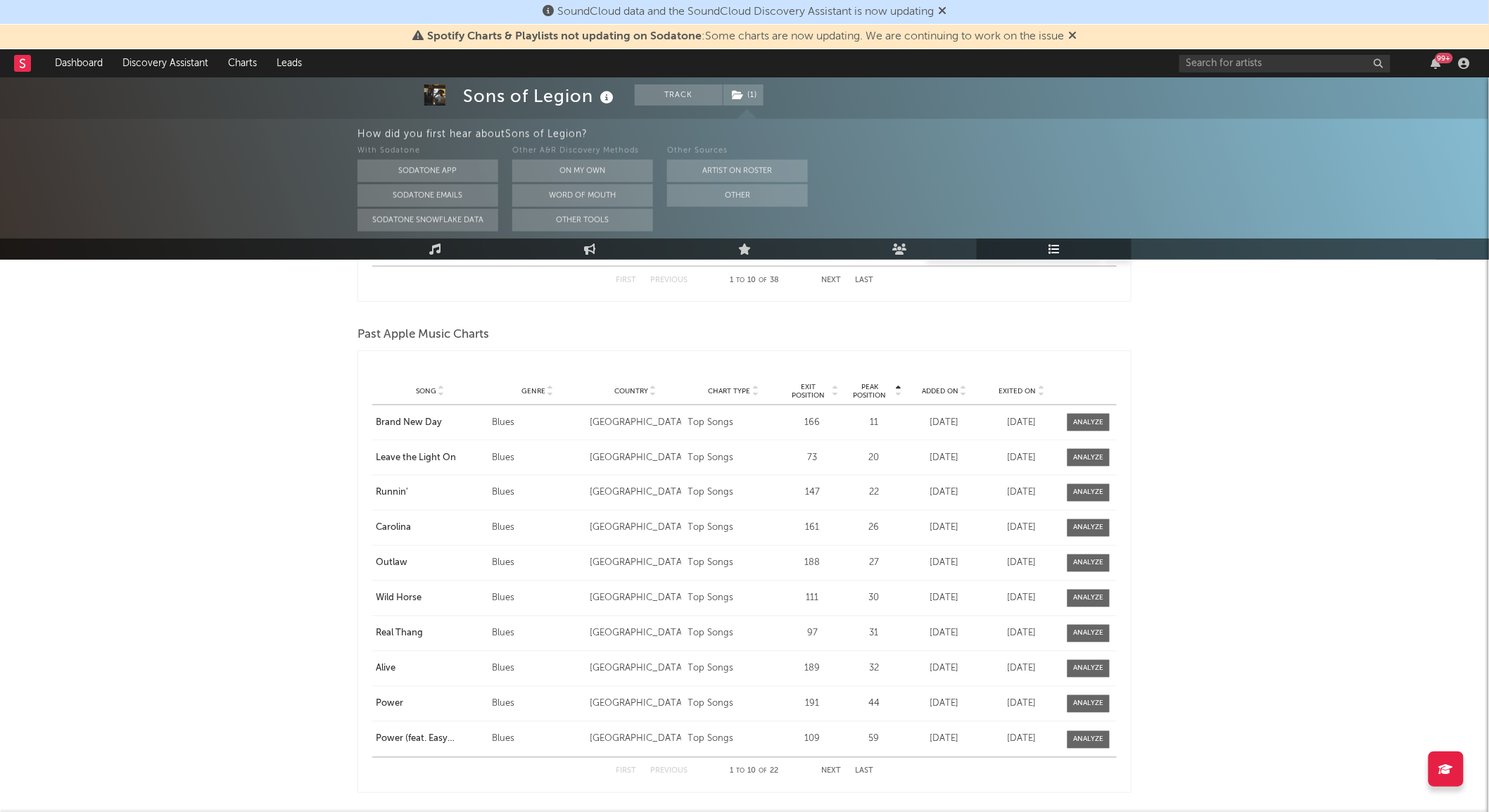
scroll to position [640, 0]
click at [82, 69] on link "Dashboard" at bounding box center [79, 63] width 68 height 28
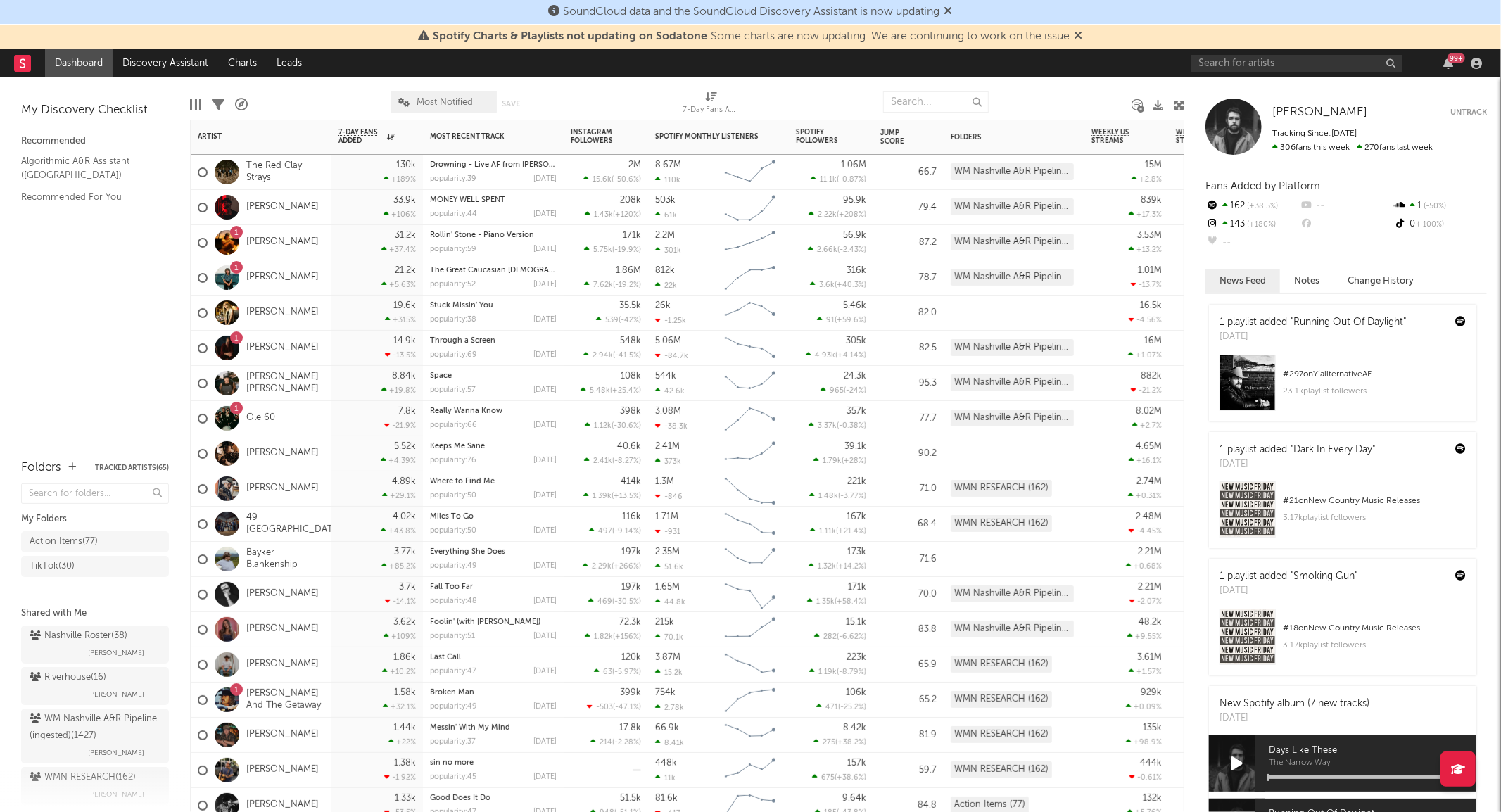
click at [533, 391] on div "[DATE]" at bounding box center [545, 390] width 23 height 8
